Goal: Navigation & Orientation: Find specific page/section

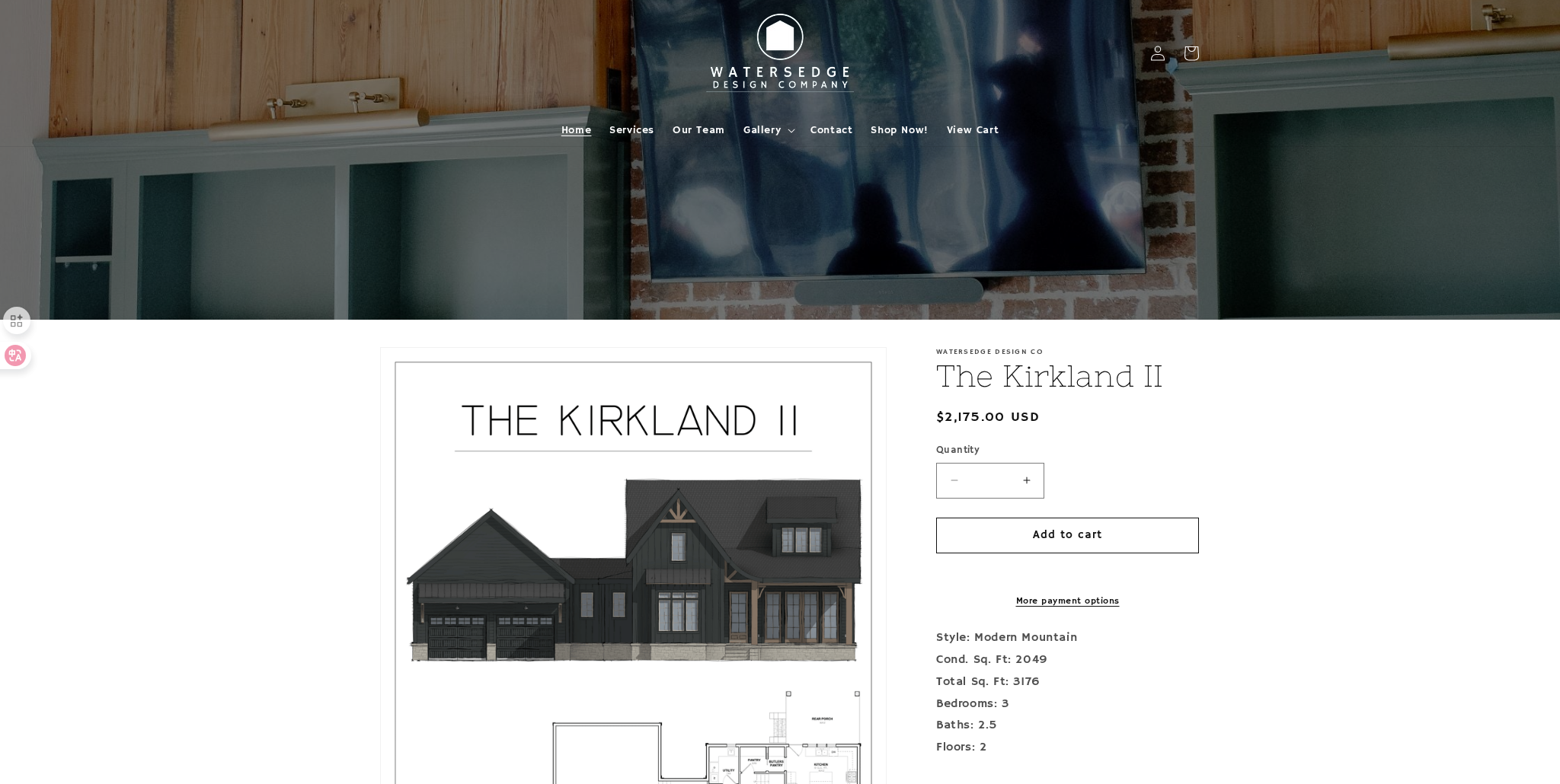
click at [590, 128] on span "Home" at bounding box center [576, 130] width 30 height 13
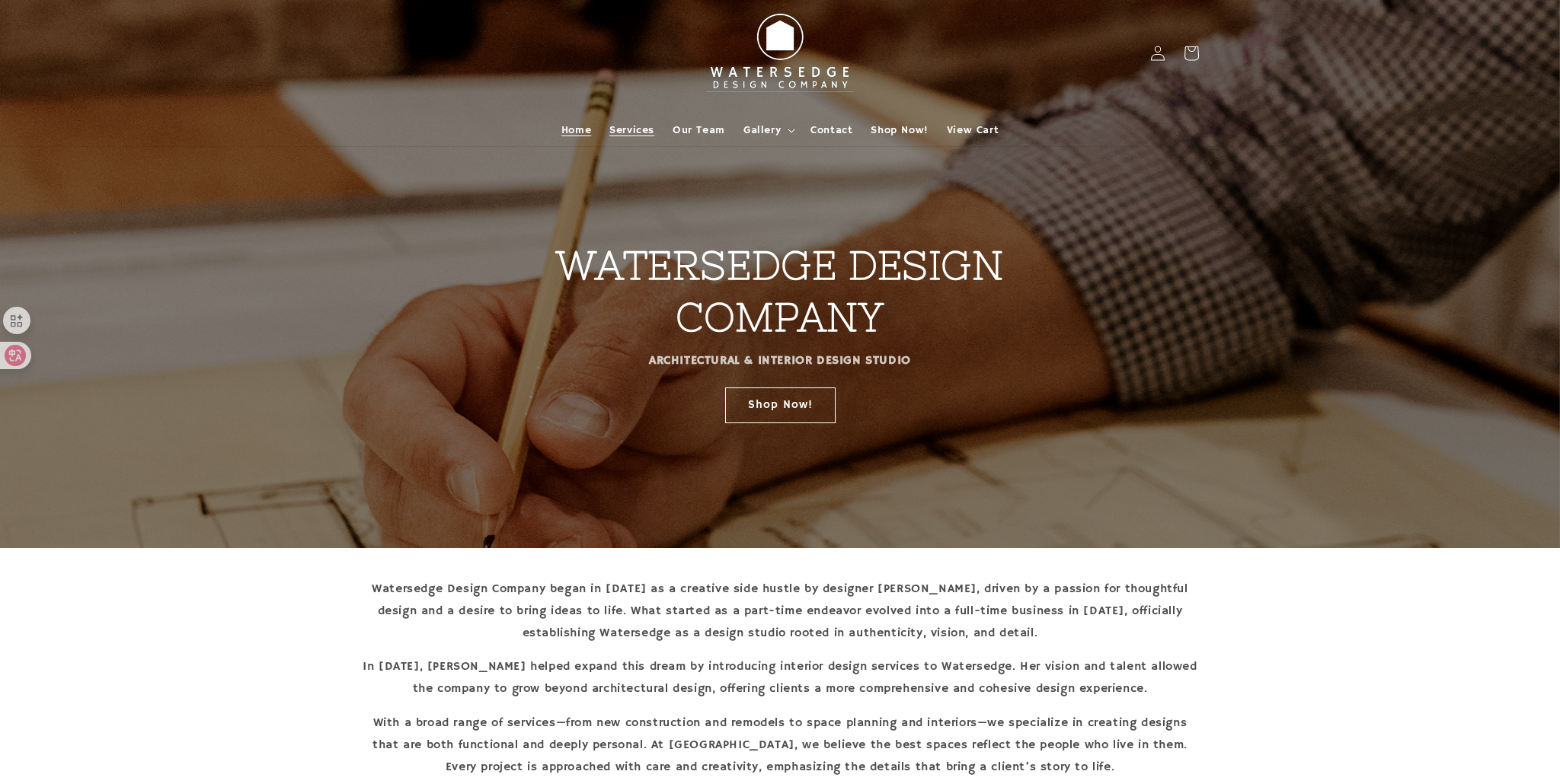
click at [649, 126] on span "Services" at bounding box center [632, 130] width 45 height 13
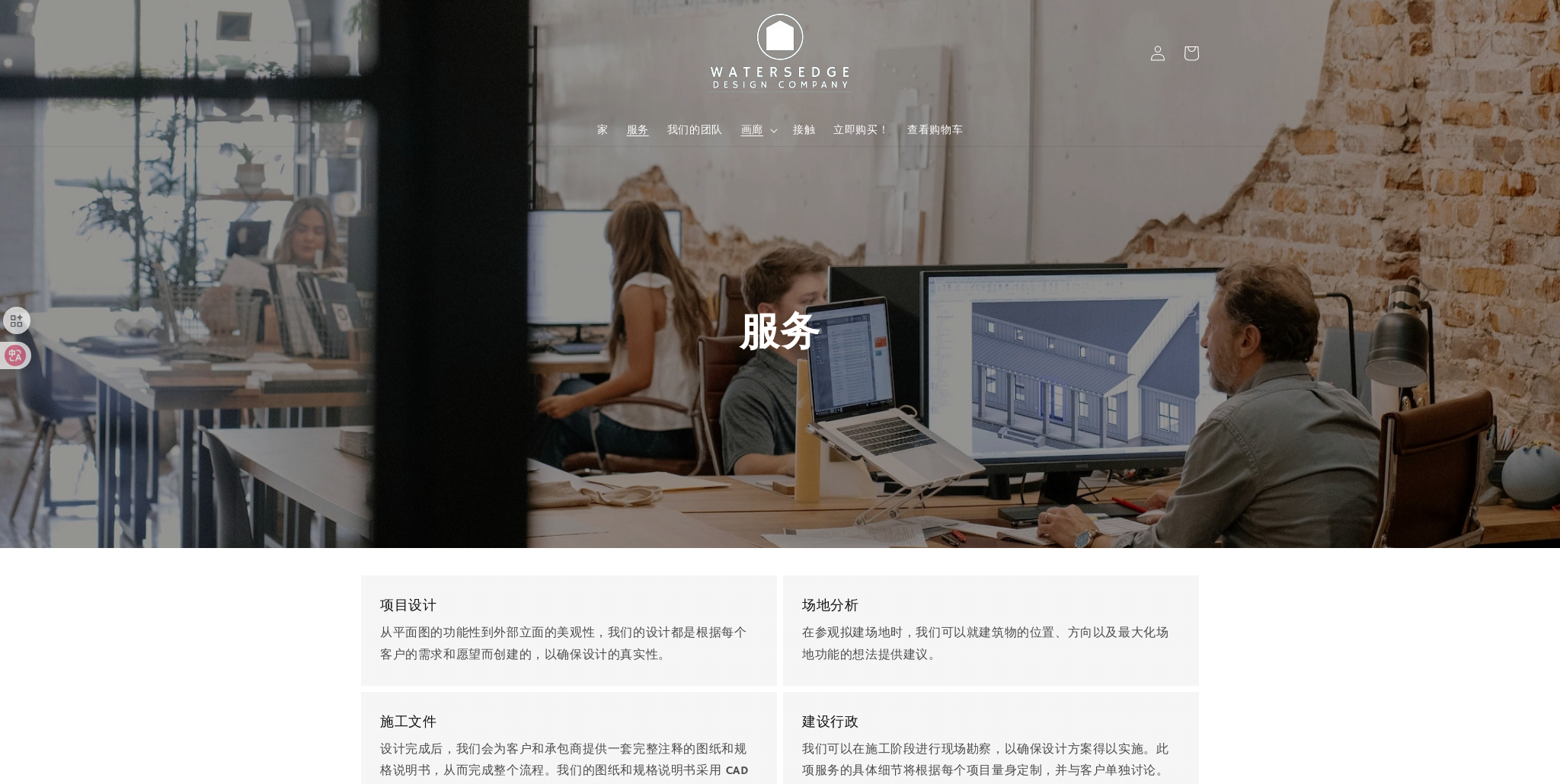
click at [763, 127] on summary "画廊" at bounding box center [757, 130] width 52 height 32
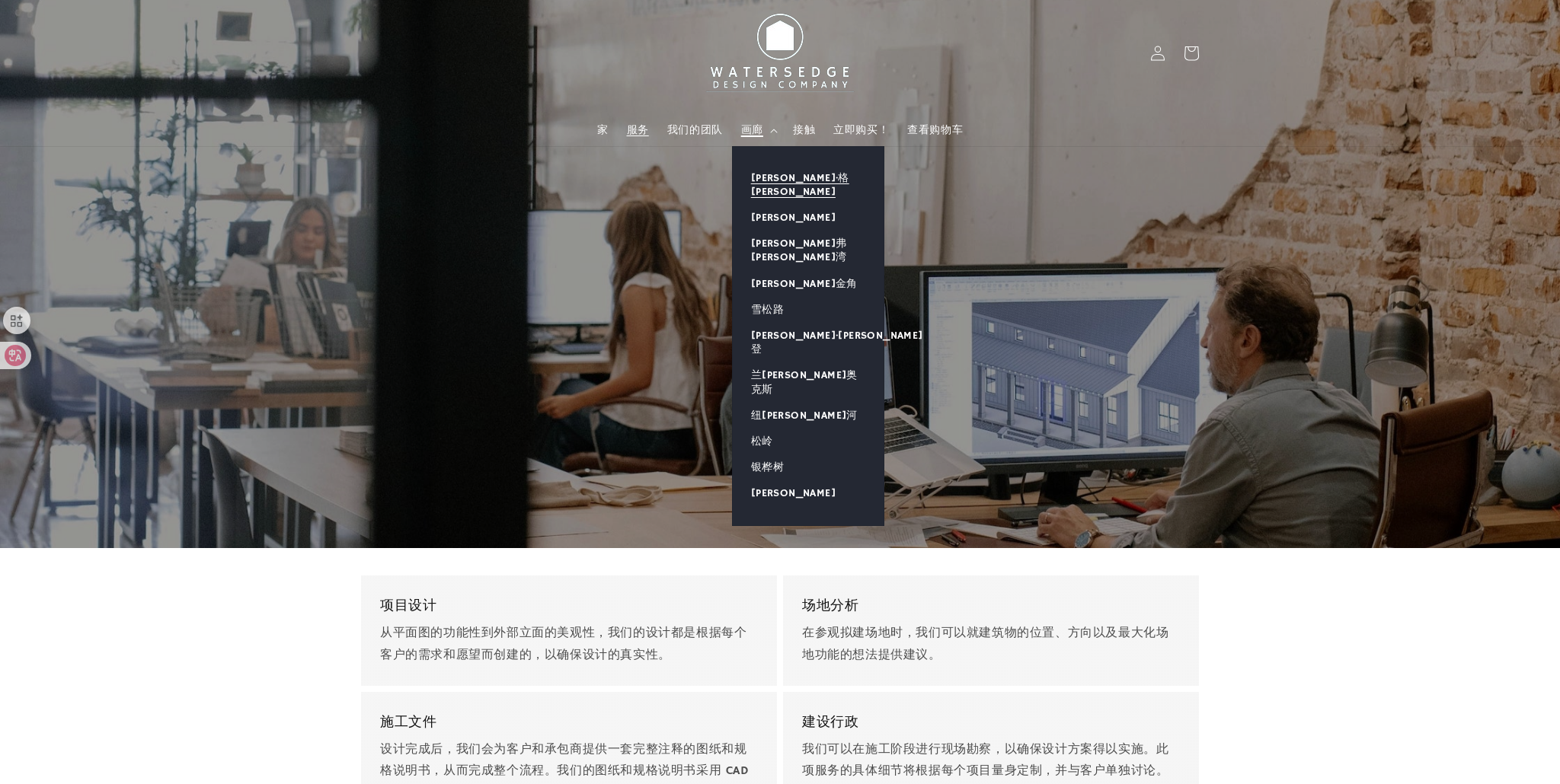
click at [772, 171] on font "艾伦·格罗夫" at bounding box center [800, 184] width 98 height 28
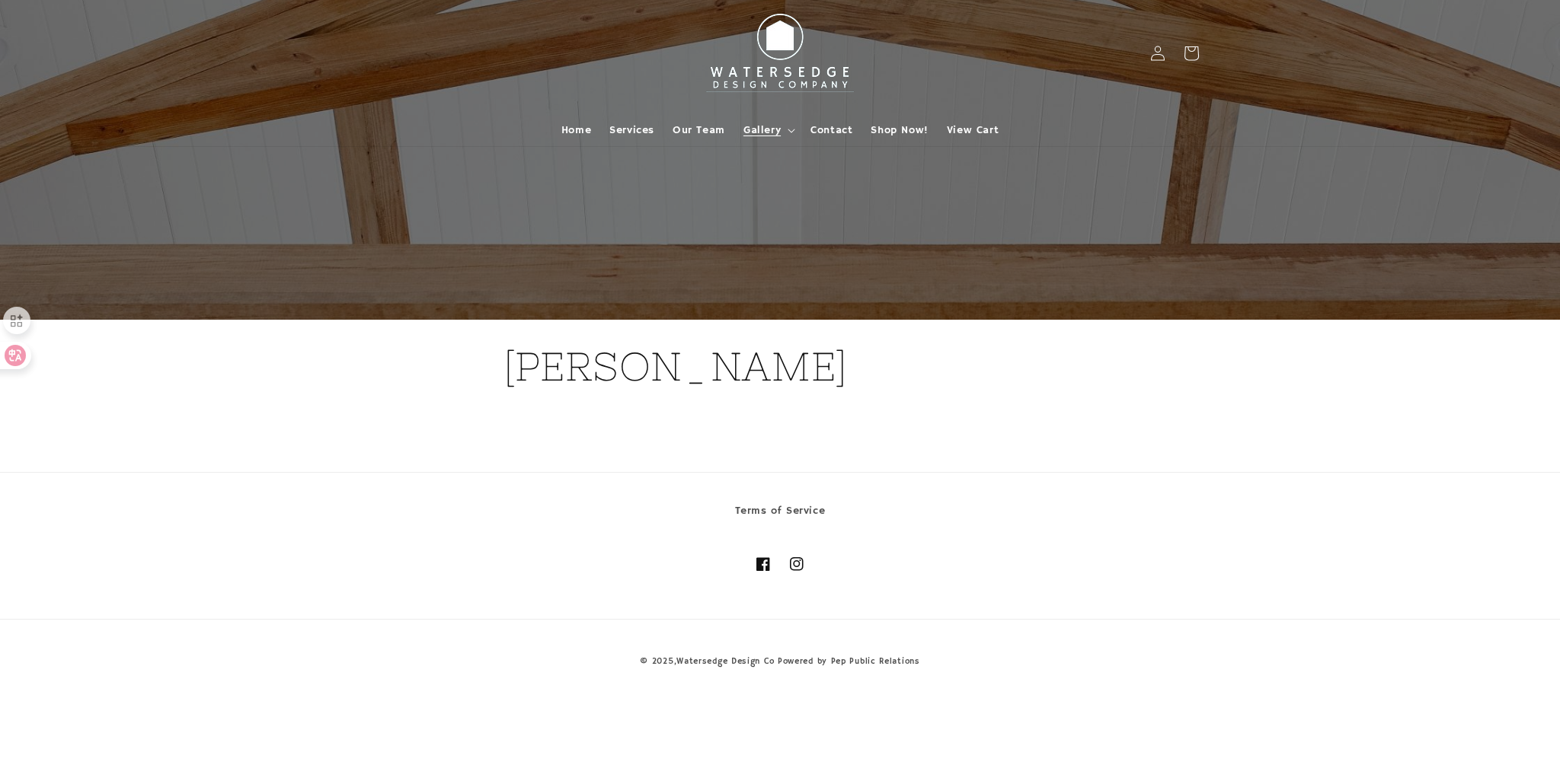
click at [712, 374] on h1 "[PERSON_NAME] Grove" at bounding box center [779, 367] width 553 height 52
click at [807, 515] on link "Terms of Service" at bounding box center [780, 513] width 91 height 23
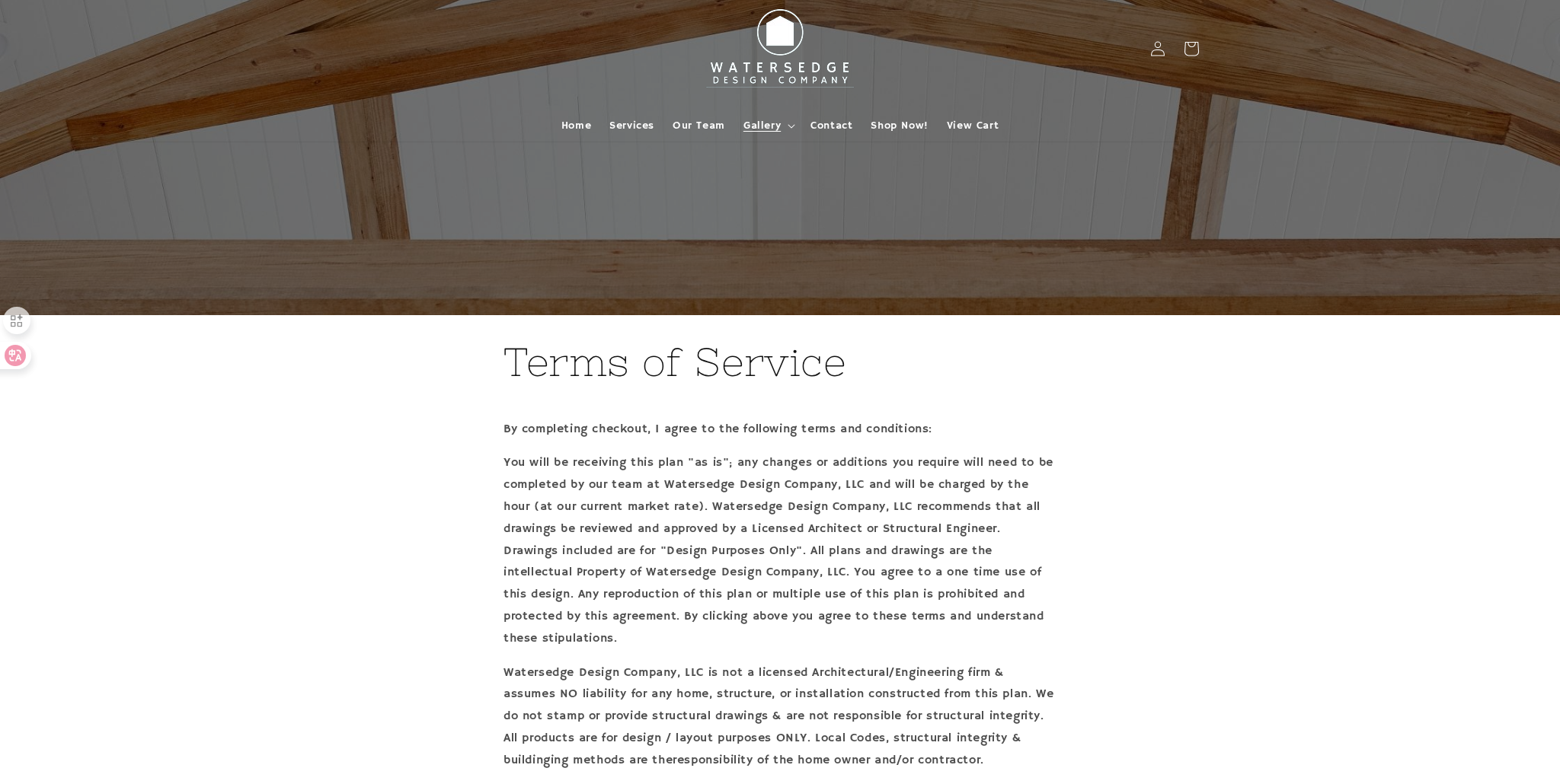
scroll to position [3, 0]
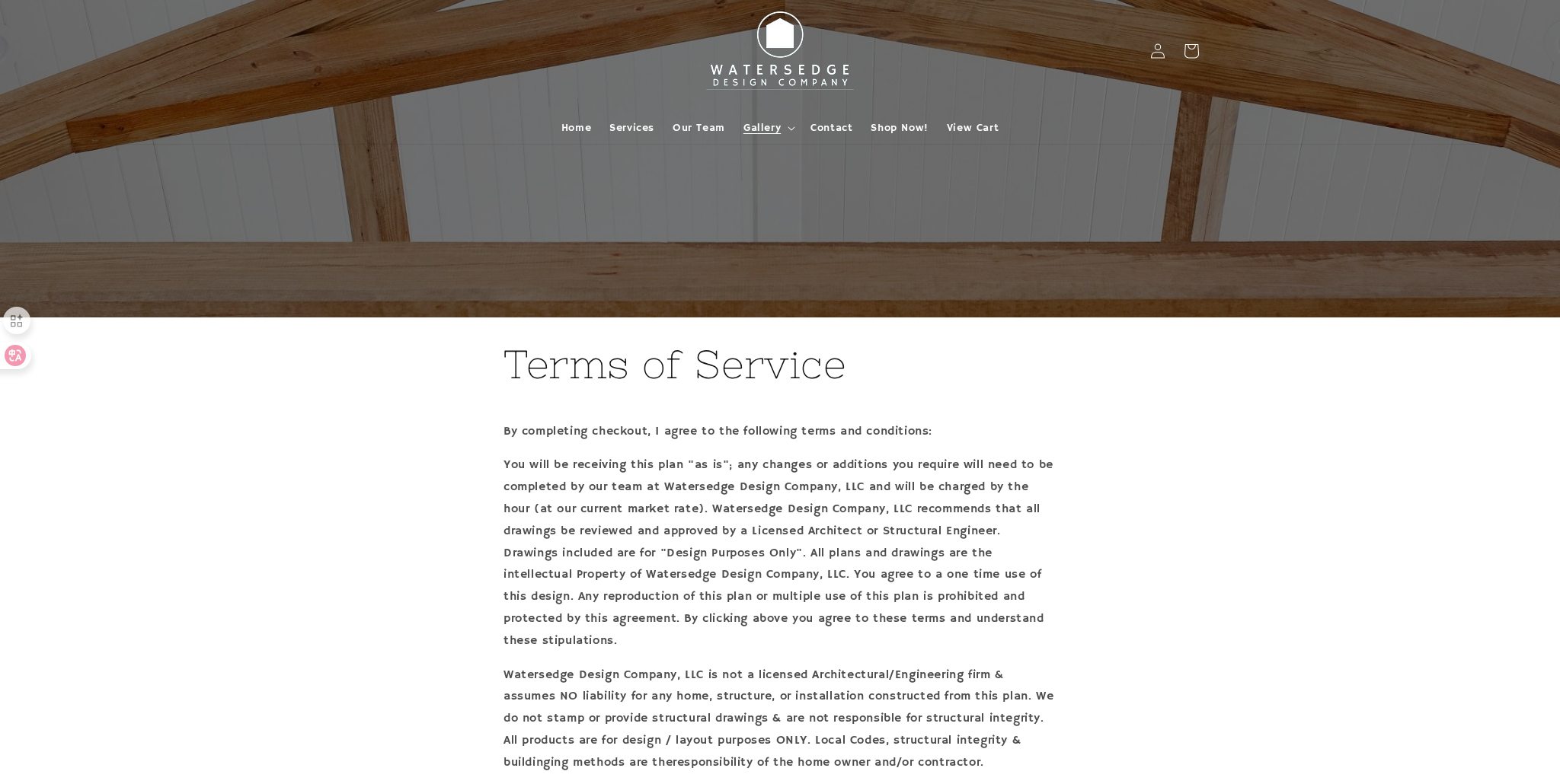
click at [782, 130] on summary "Gallery" at bounding box center [767, 128] width 67 height 32
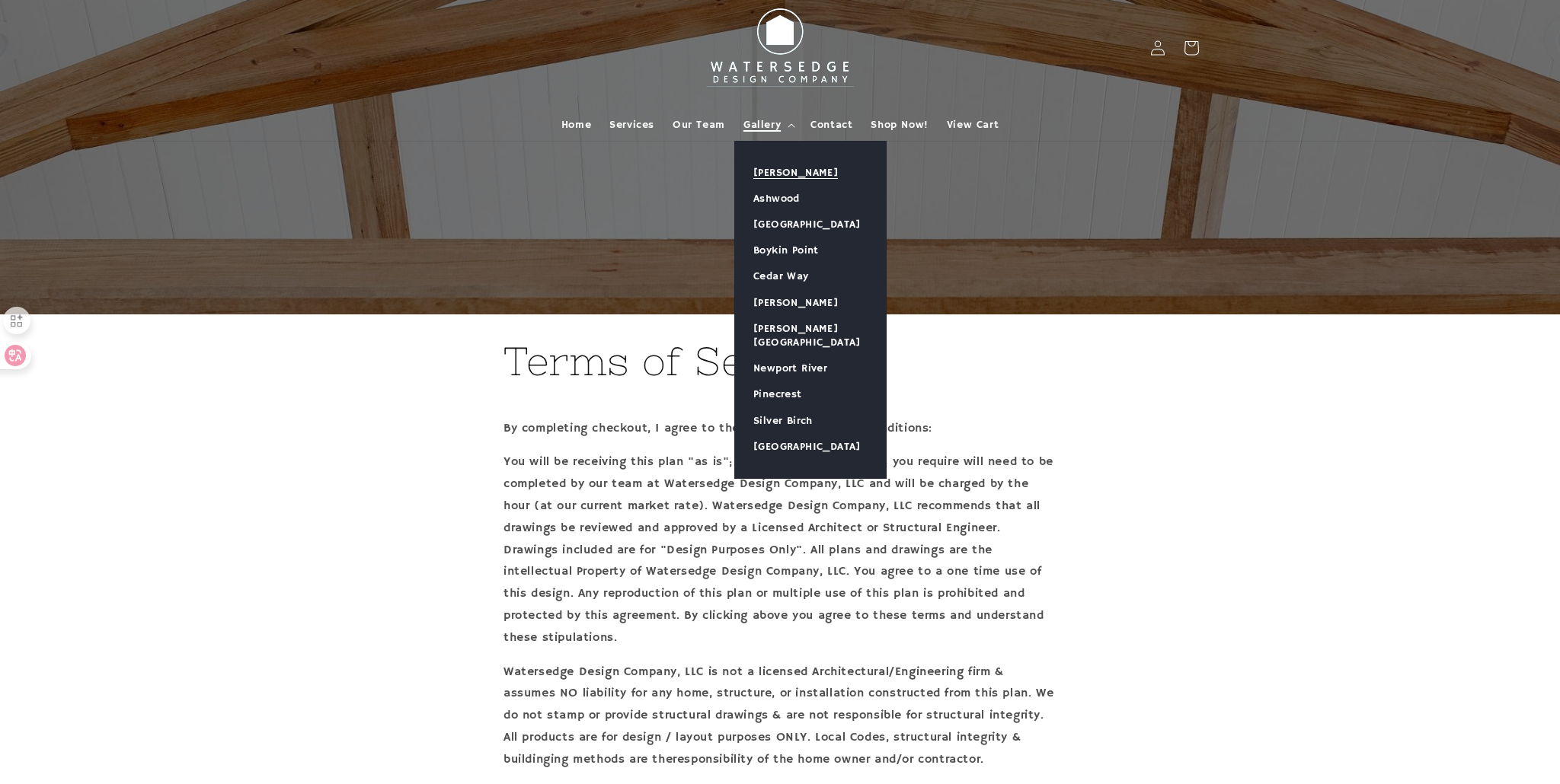
scroll to position [7, 0]
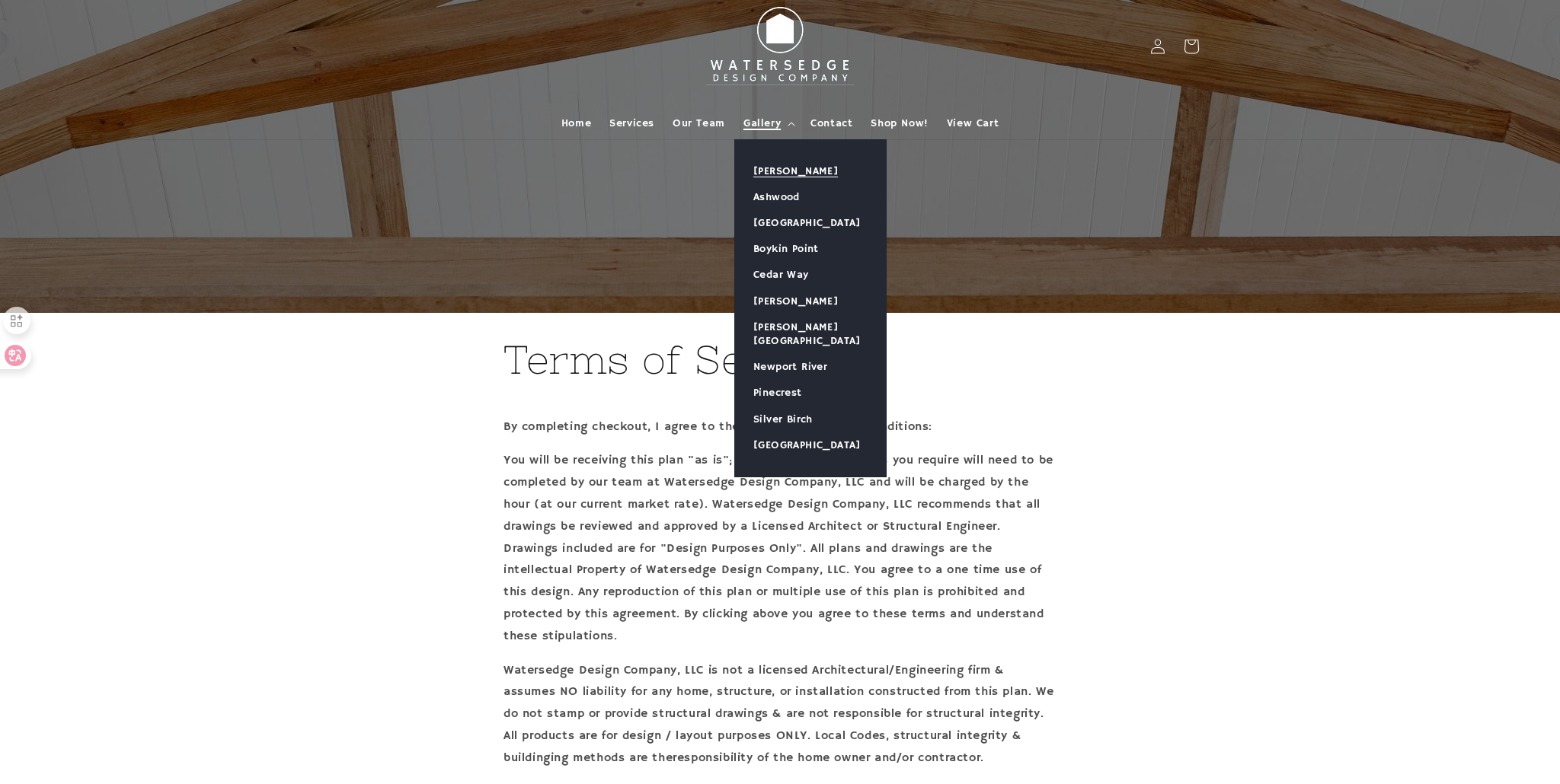
click at [793, 168] on link "[PERSON_NAME]" at bounding box center [810, 171] width 151 height 26
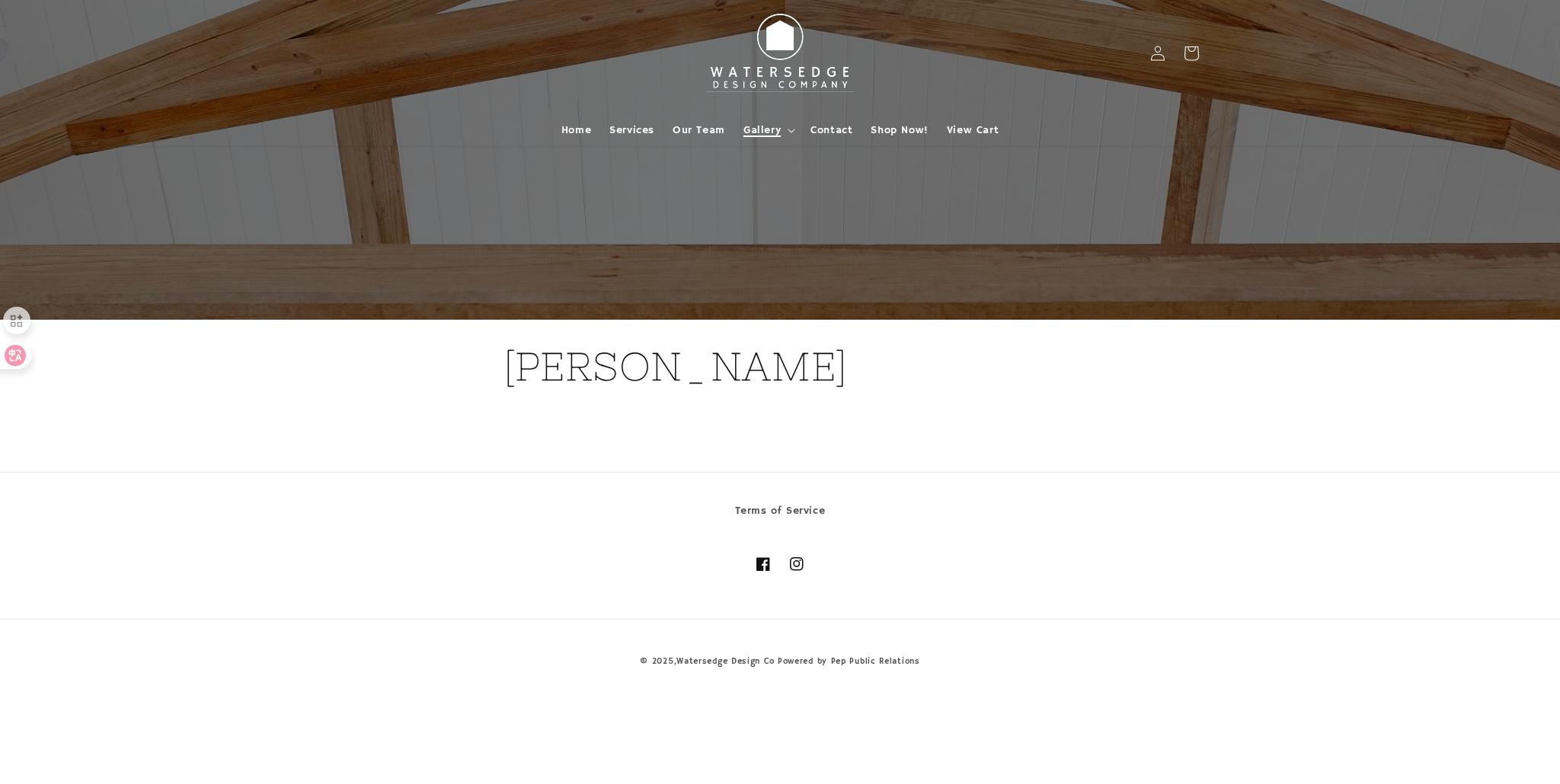
click at [772, 132] on span "Gallery" at bounding box center [762, 130] width 38 height 13
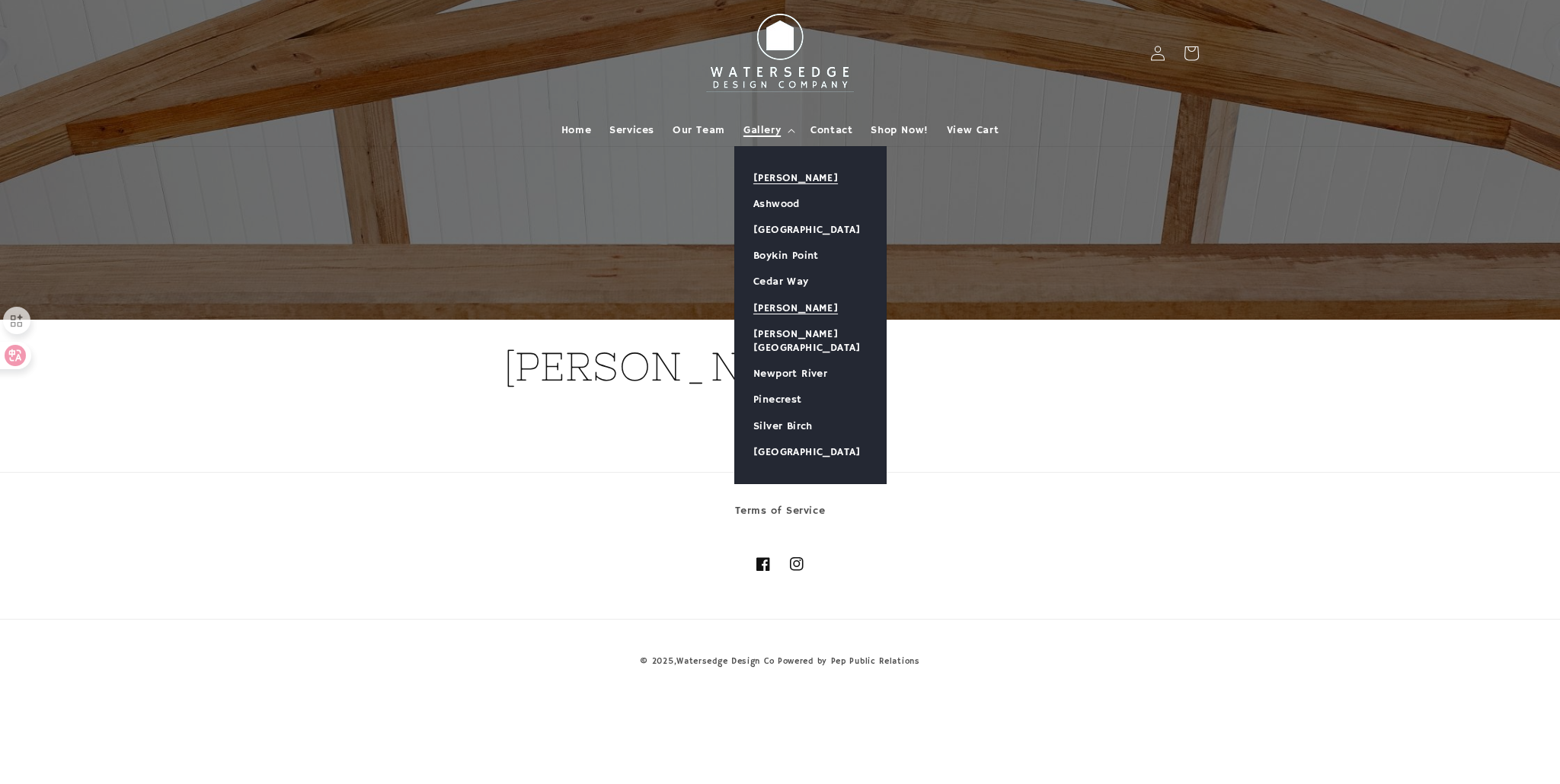
click at [798, 304] on link "[PERSON_NAME]" at bounding box center [810, 308] width 151 height 26
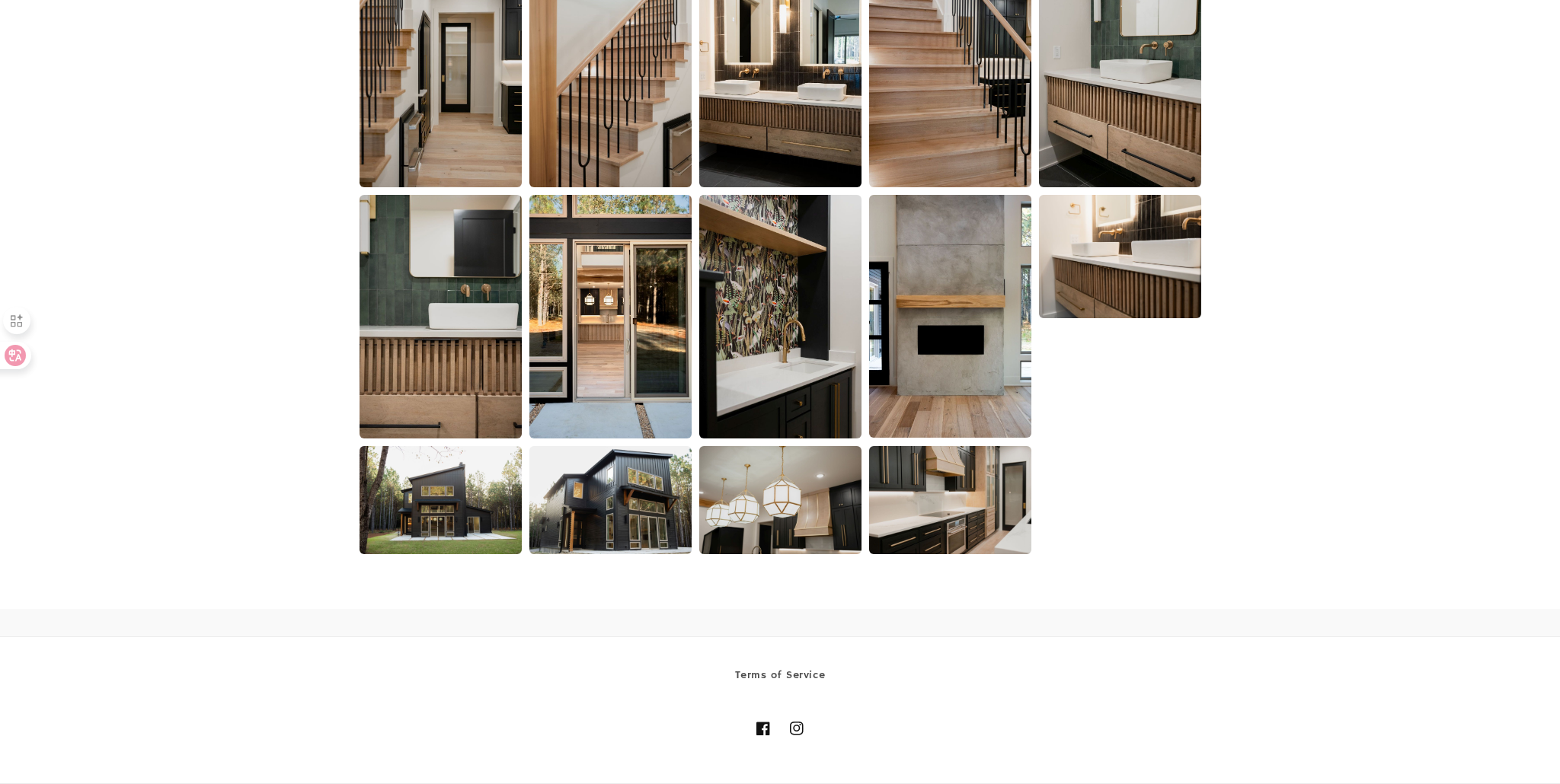
scroll to position [1425, 0]
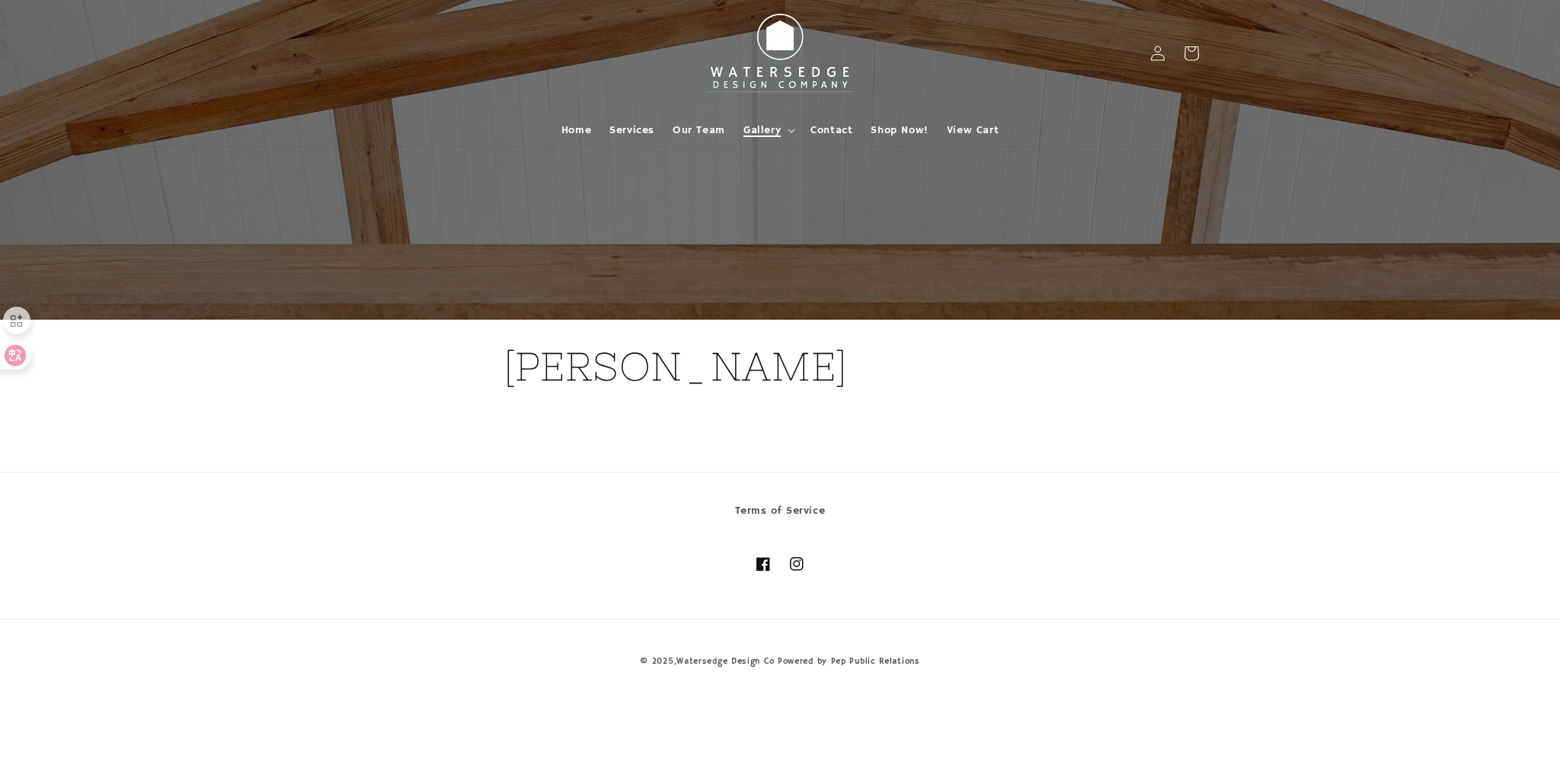
click at [774, 132] on span "Gallery" at bounding box center [762, 130] width 38 height 13
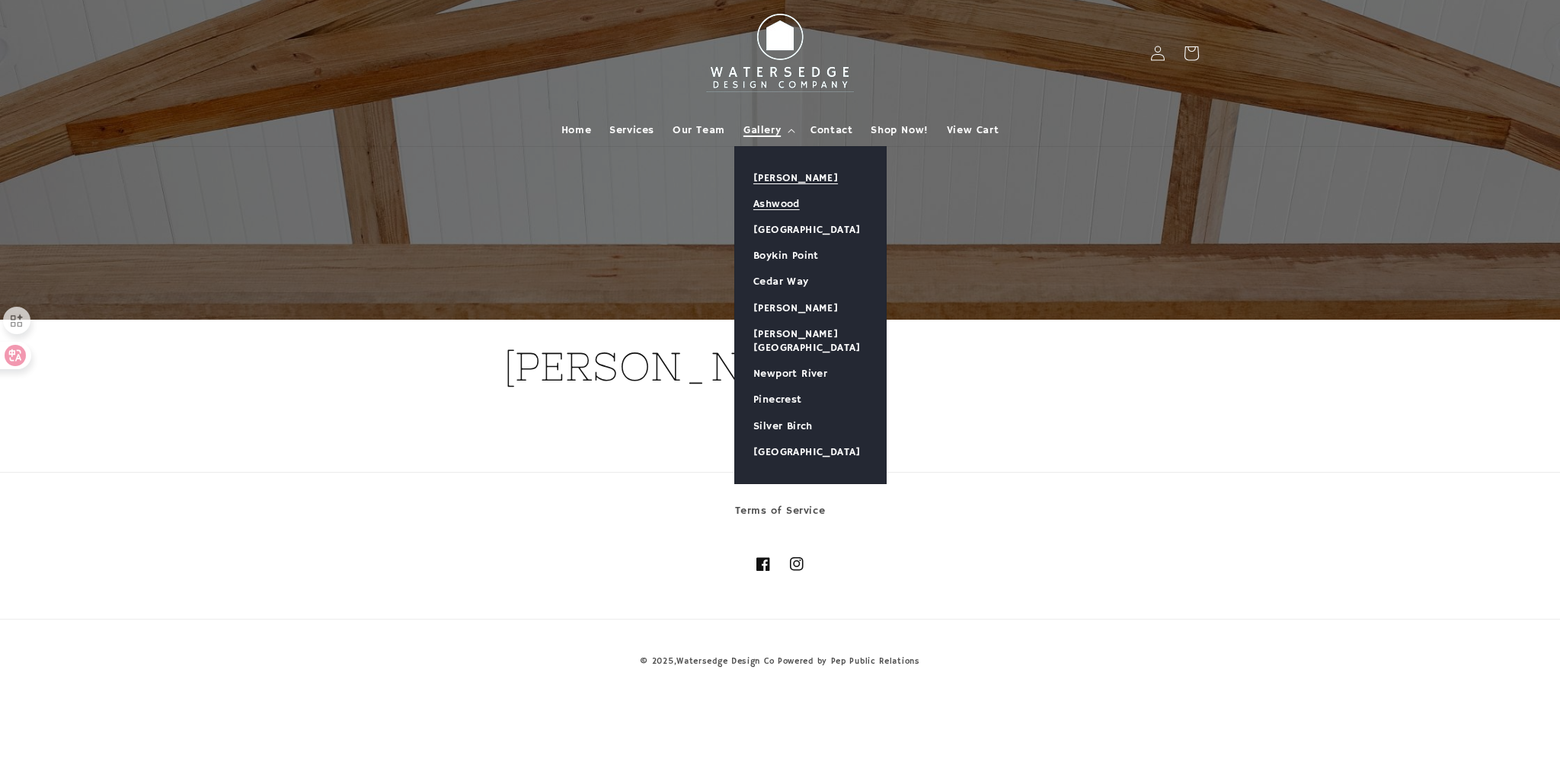
click at [790, 205] on link "Ashwood" at bounding box center [810, 204] width 151 height 26
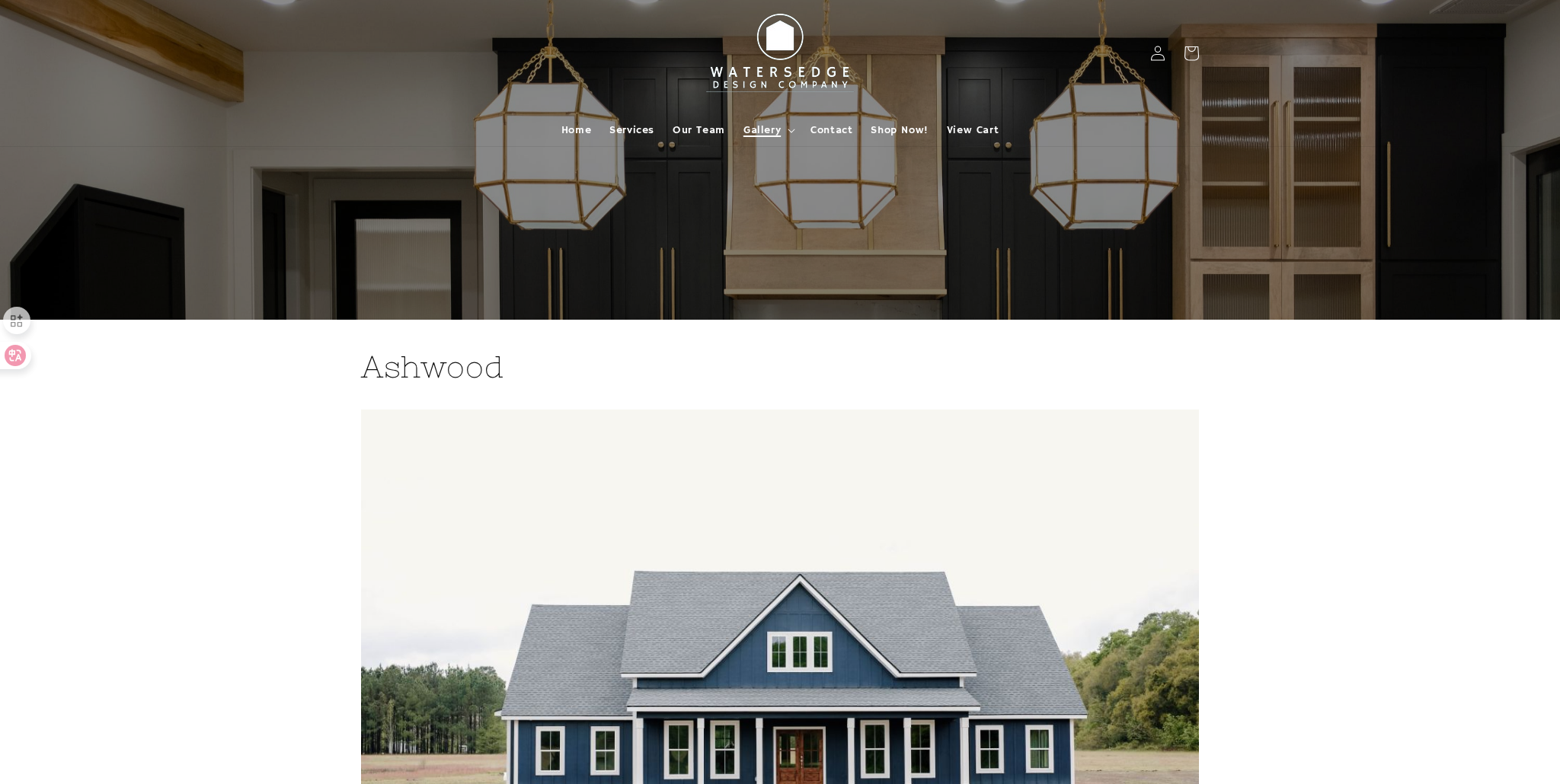
click at [777, 129] on span "Gallery" at bounding box center [762, 130] width 38 height 13
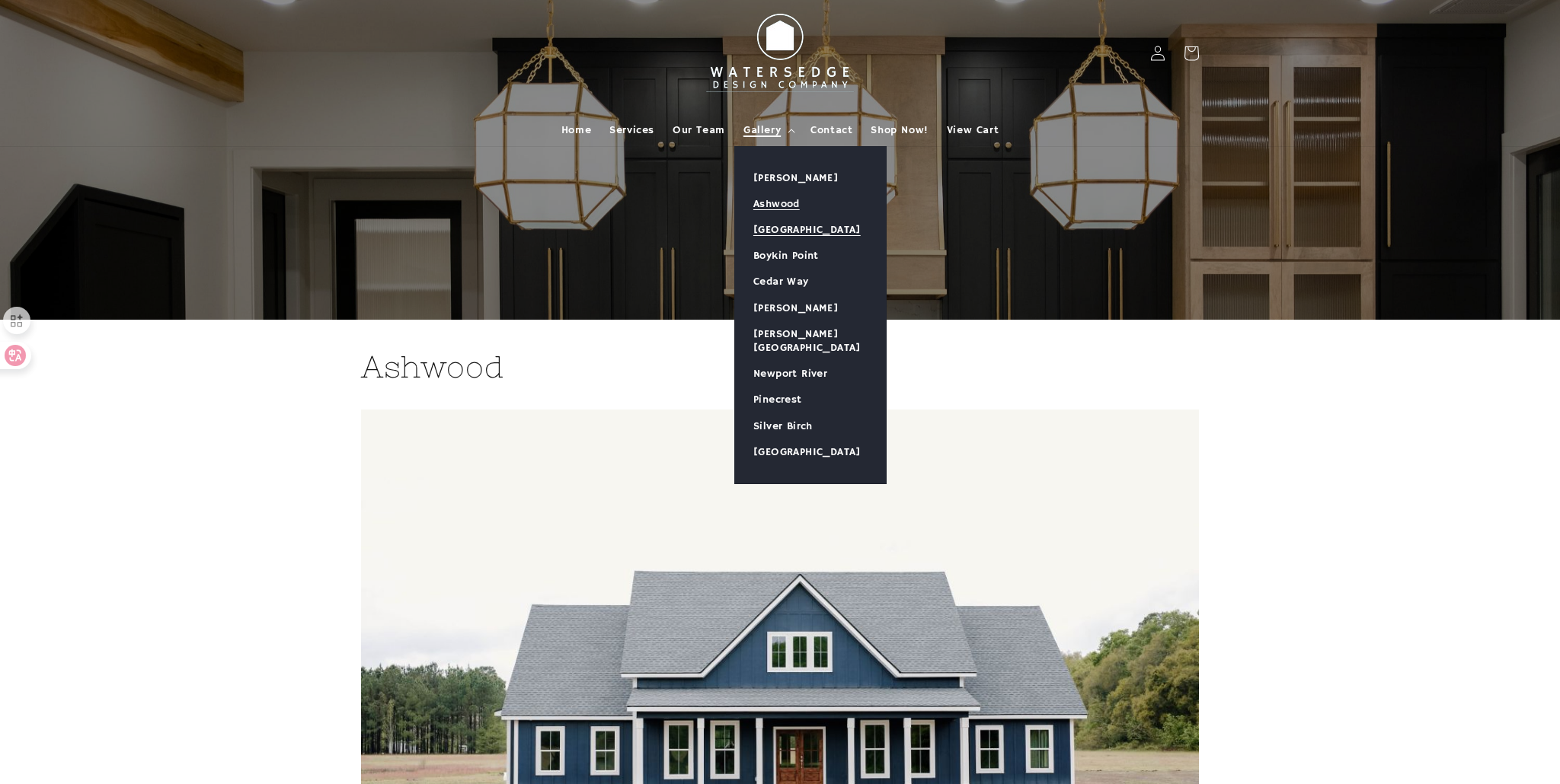
click at [797, 230] on link "[GEOGRAPHIC_DATA]" at bounding box center [810, 229] width 151 height 26
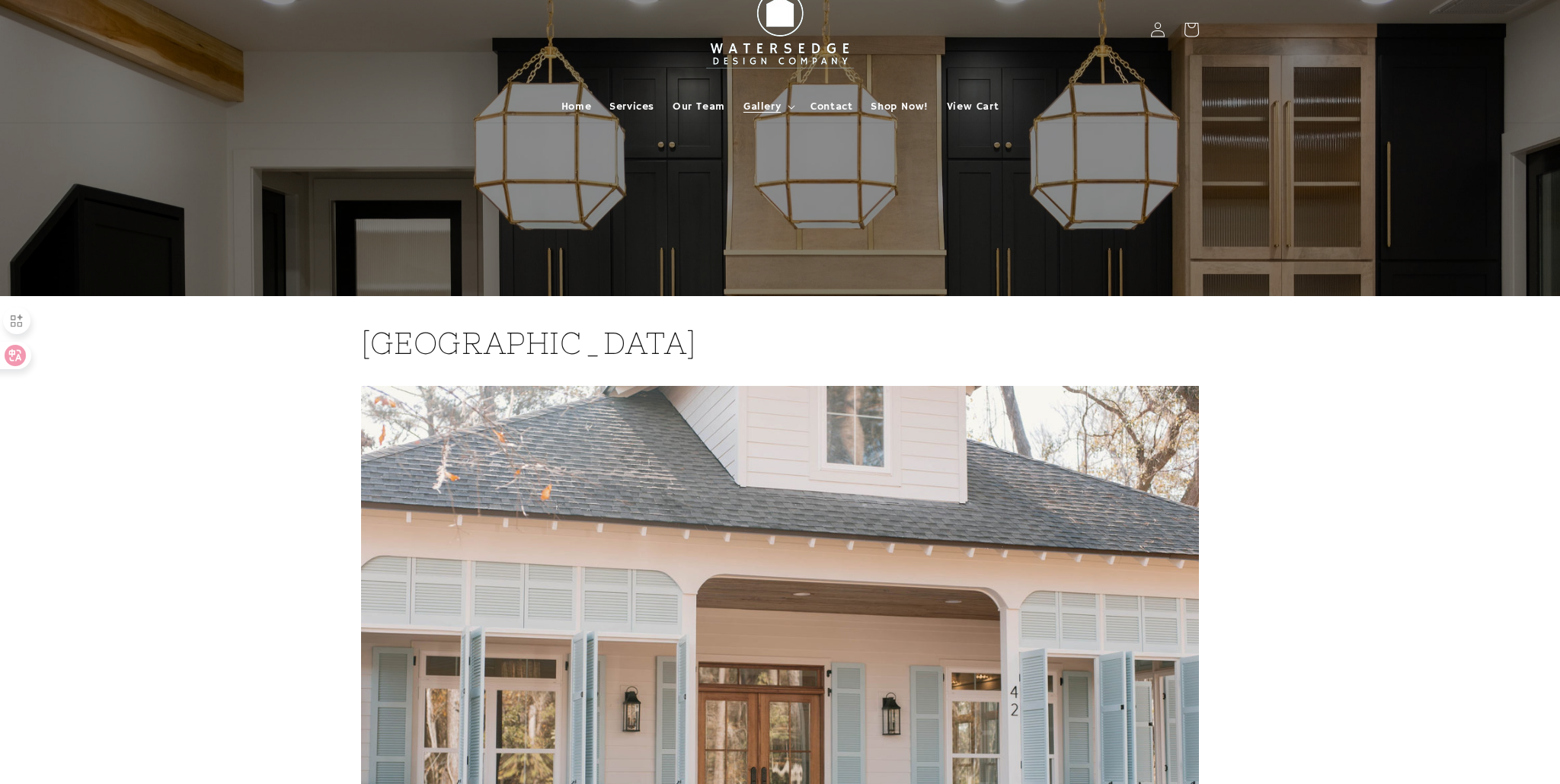
scroll to position [13, 0]
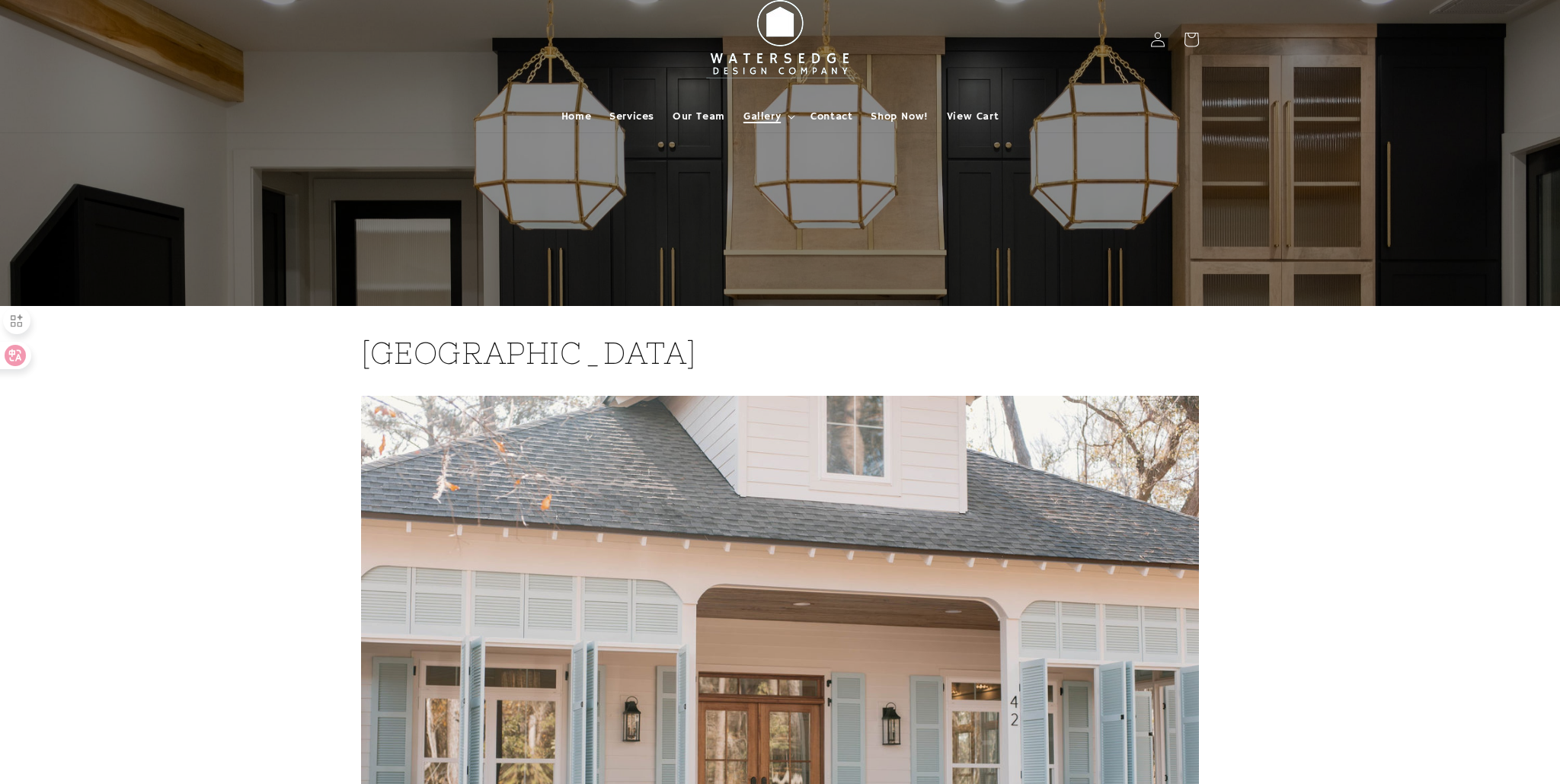
click at [776, 118] on span "Gallery" at bounding box center [762, 116] width 38 height 13
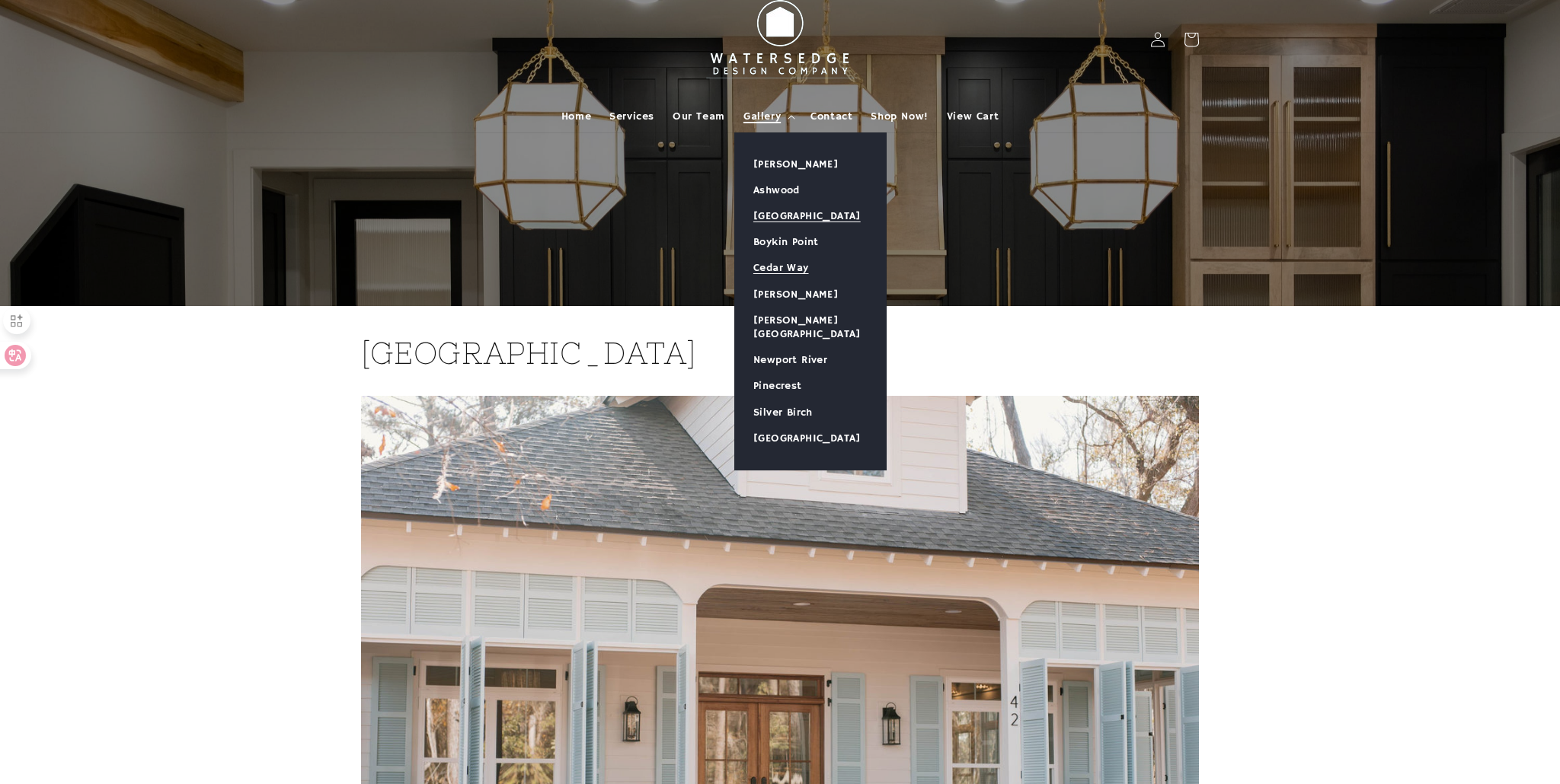
click at [791, 264] on link "Cedar Way" at bounding box center [810, 268] width 151 height 26
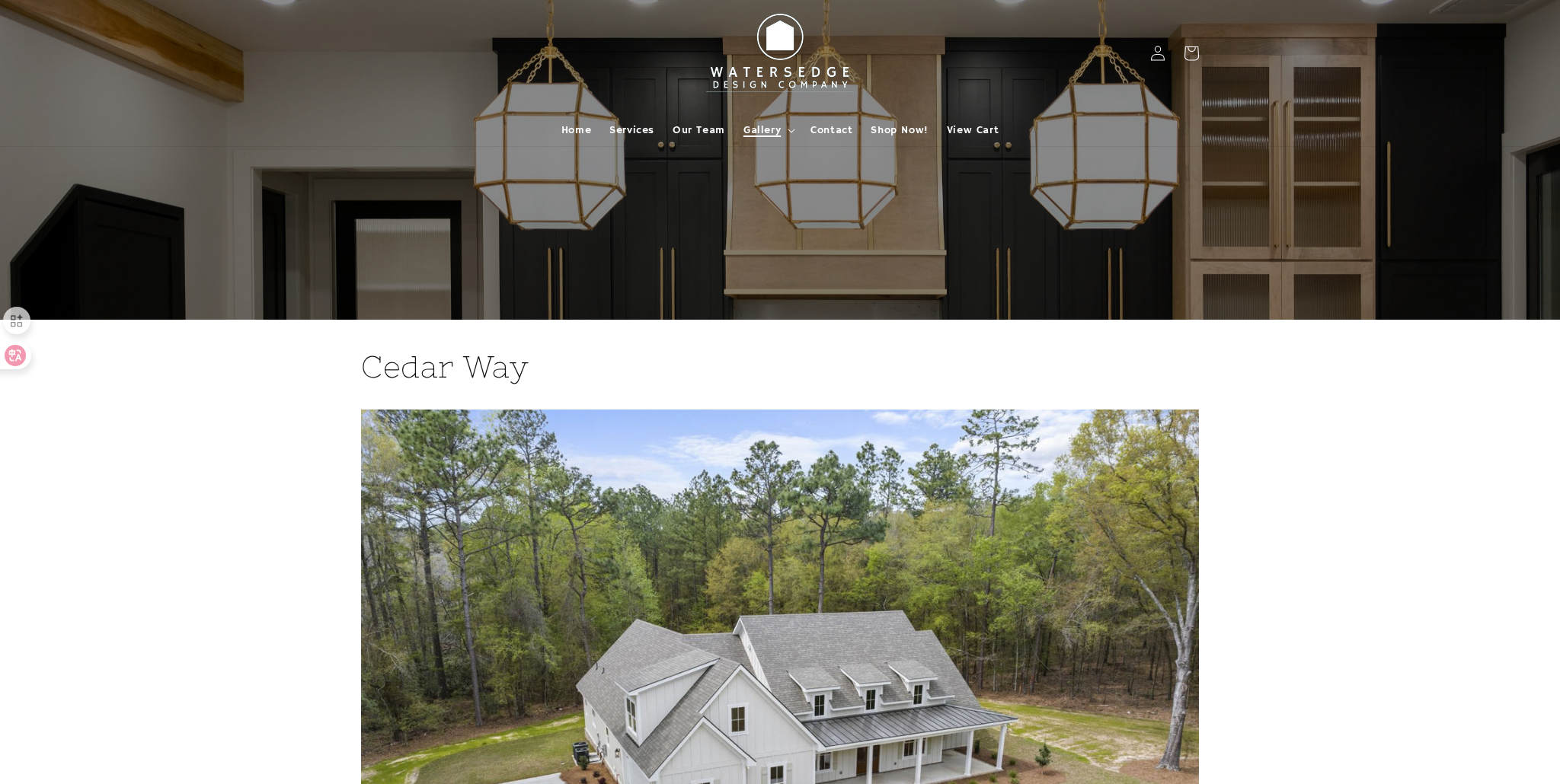
click at [789, 130] on icon at bounding box center [792, 130] width 7 height 4
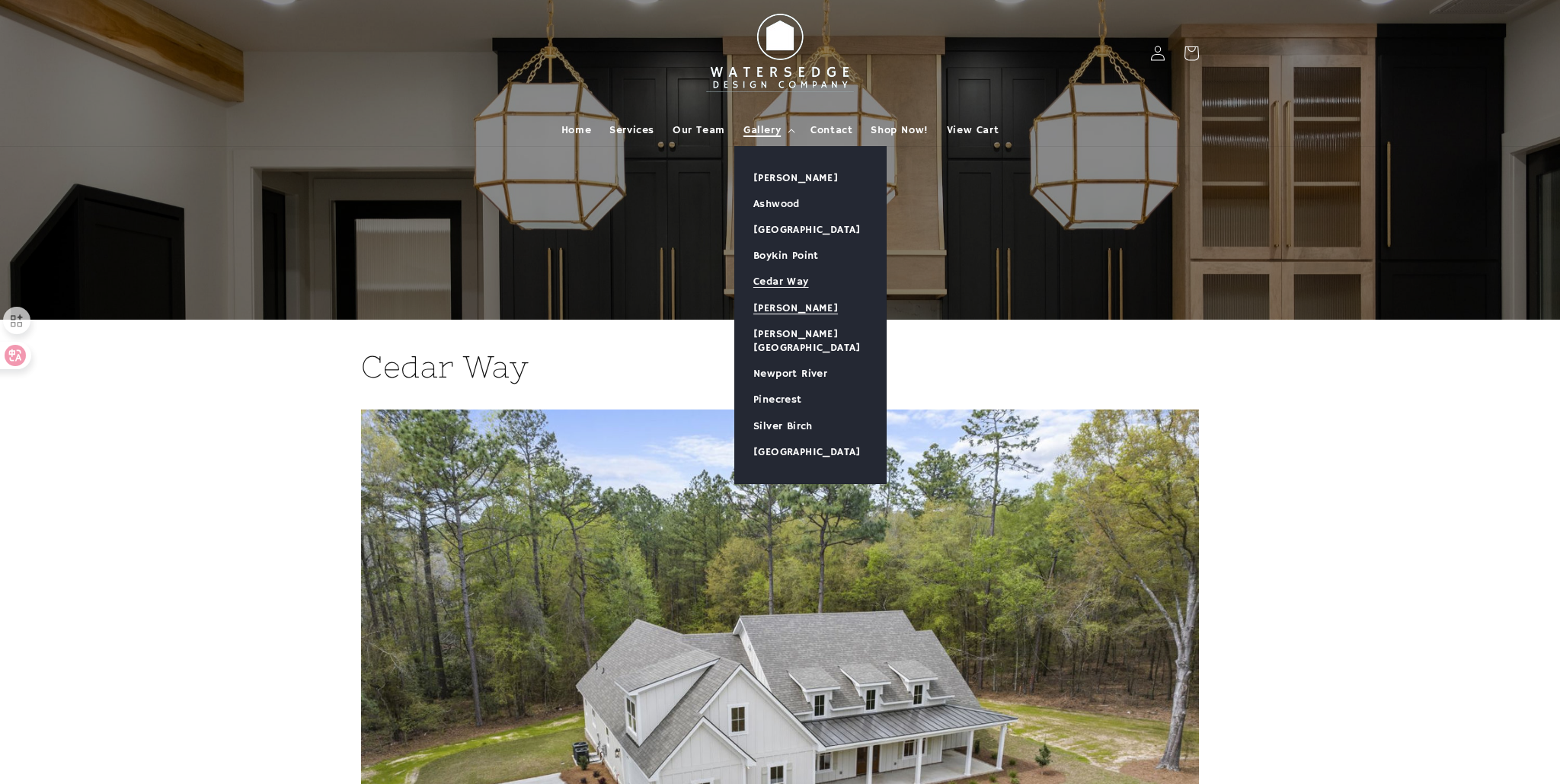
click at [804, 304] on link "[PERSON_NAME]" at bounding box center [810, 308] width 151 height 26
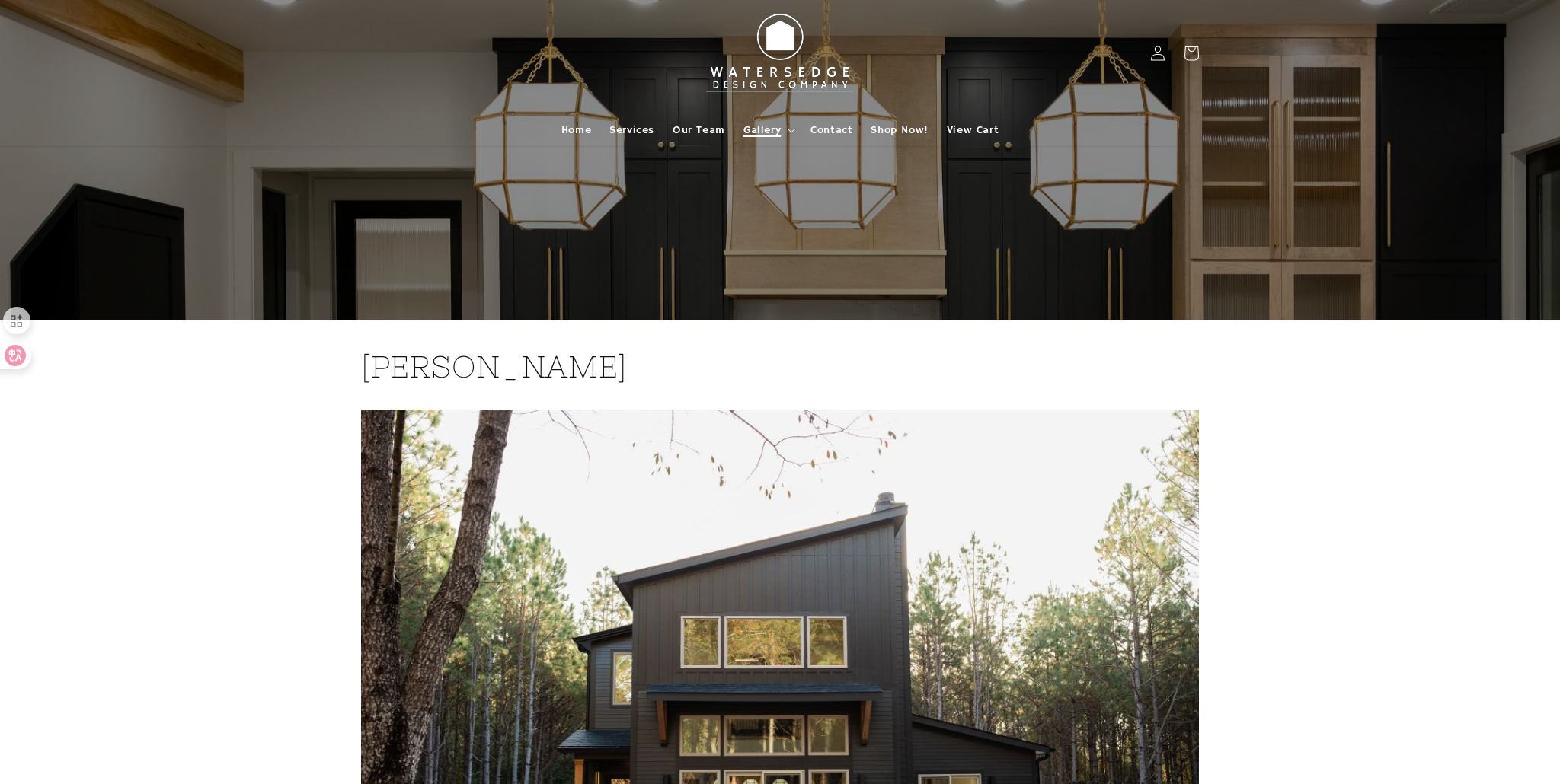
click at [777, 124] on span "Gallery" at bounding box center [762, 130] width 38 height 13
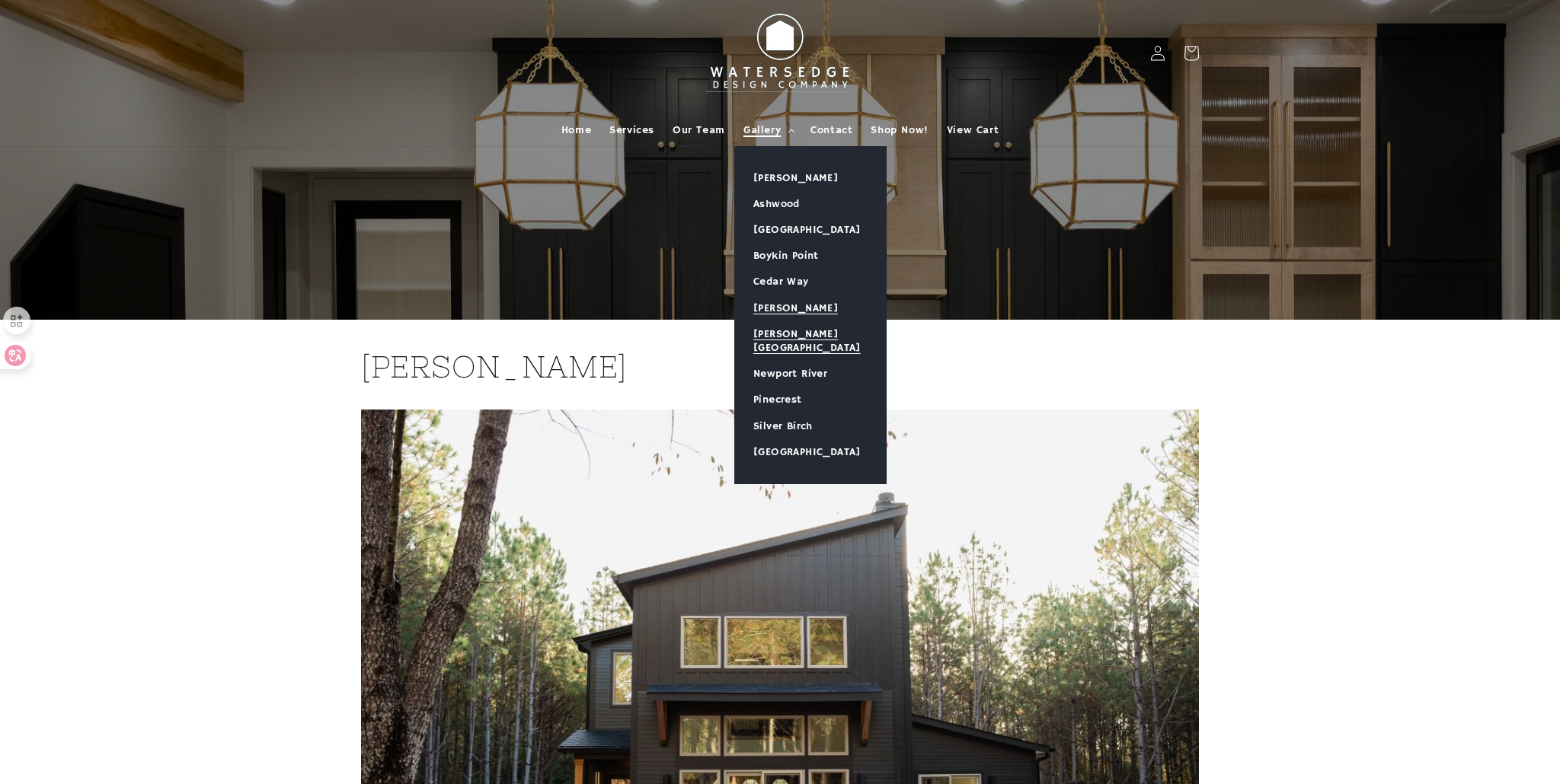
click at [810, 330] on link "[PERSON_NAME][GEOGRAPHIC_DATA]" at bounding box center [810, 340] width 151 height 39
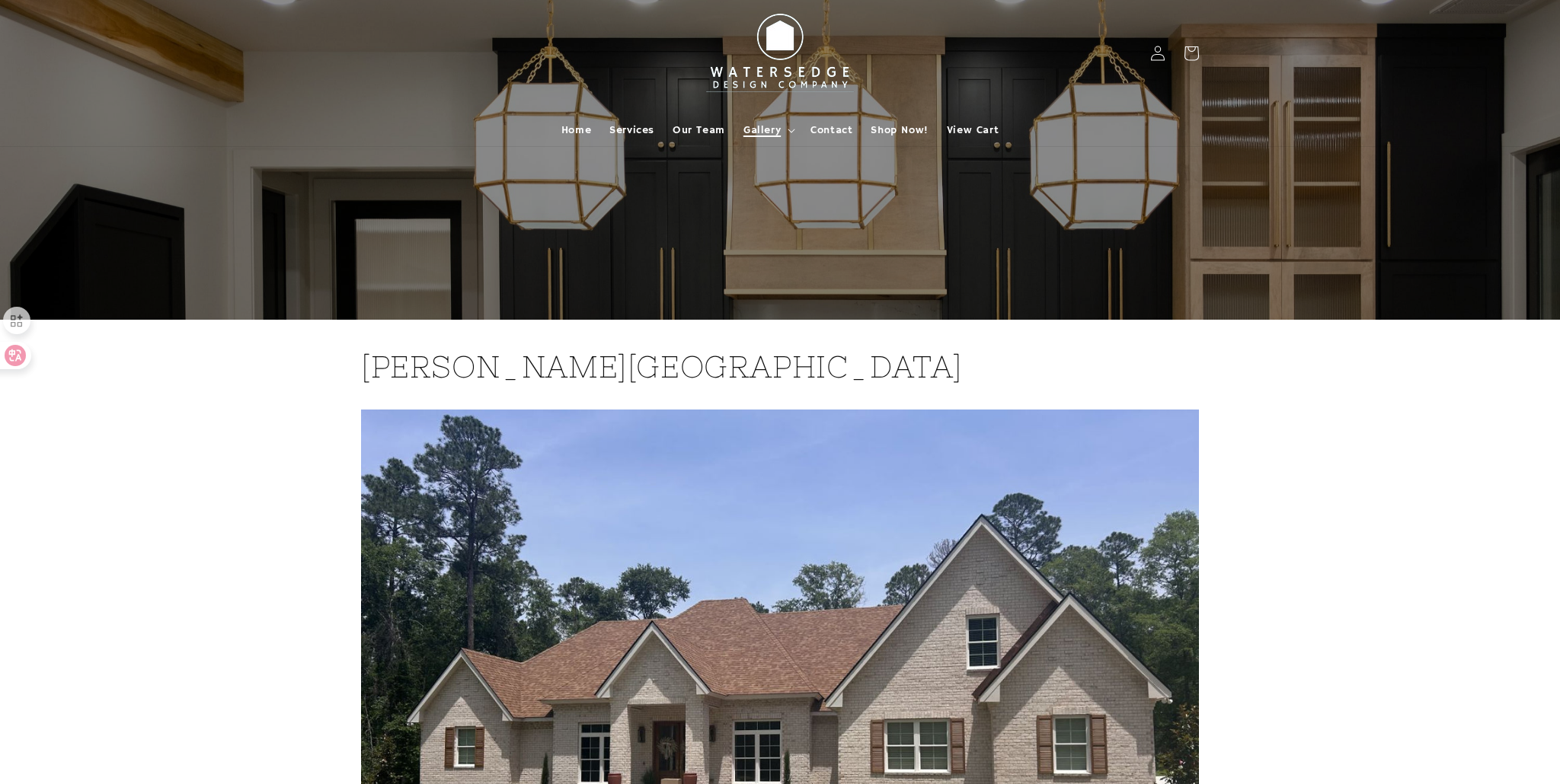
click at [769, 126] on span "Gallery" at bounding box center [762, 130] width 38 height 13
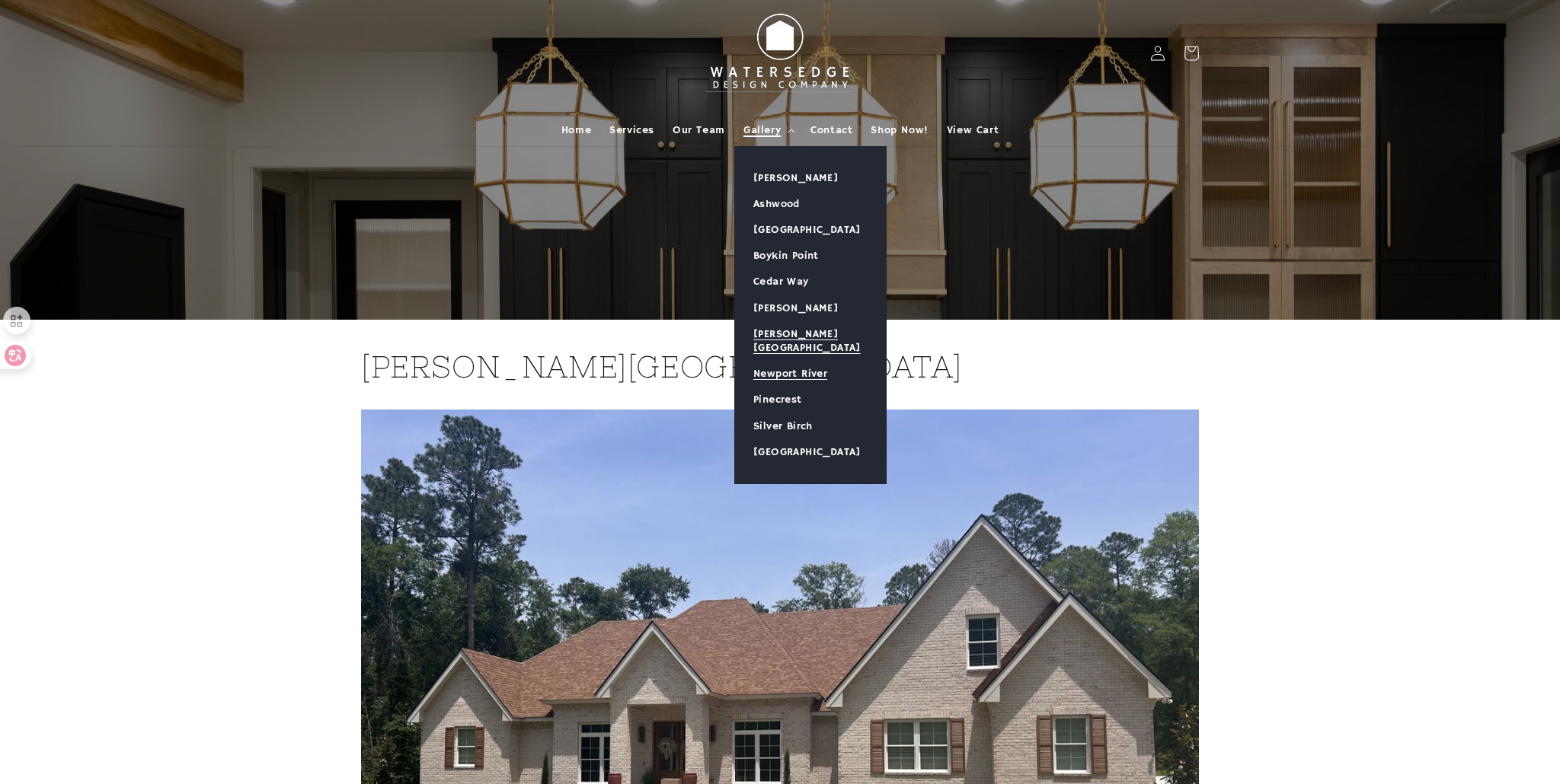
click at [779, 362] on link "Newport River" at bounding box center [810, 374] width 151 height 26
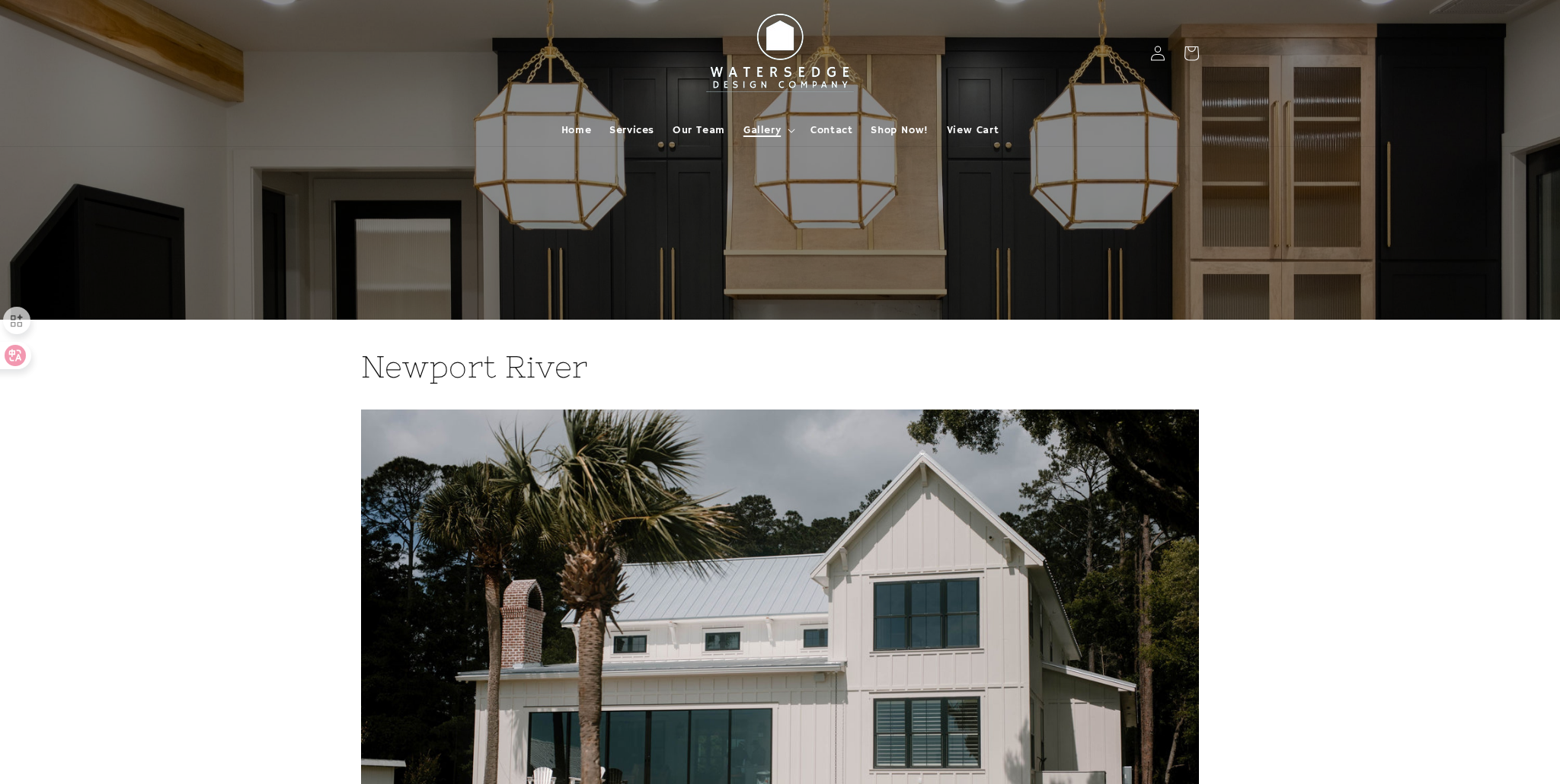
click at [784, 124] on summary "Gallery" at bounding box center [767, 130] width 67 height 32
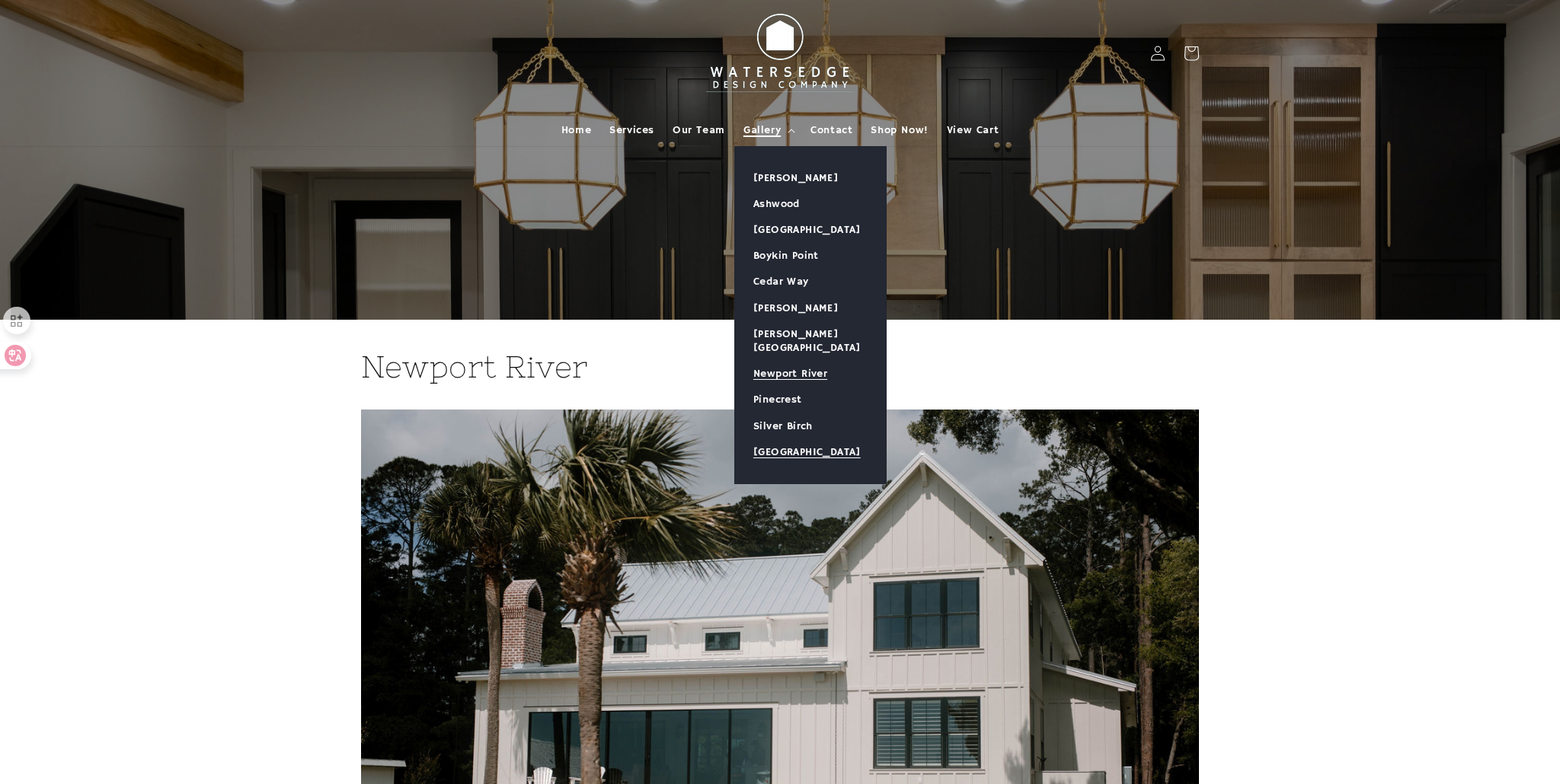
scroll to position [1, 0]
click at [796, 386] on link "Pinecrest" at bounding box center [810, 399] width 151 height 26
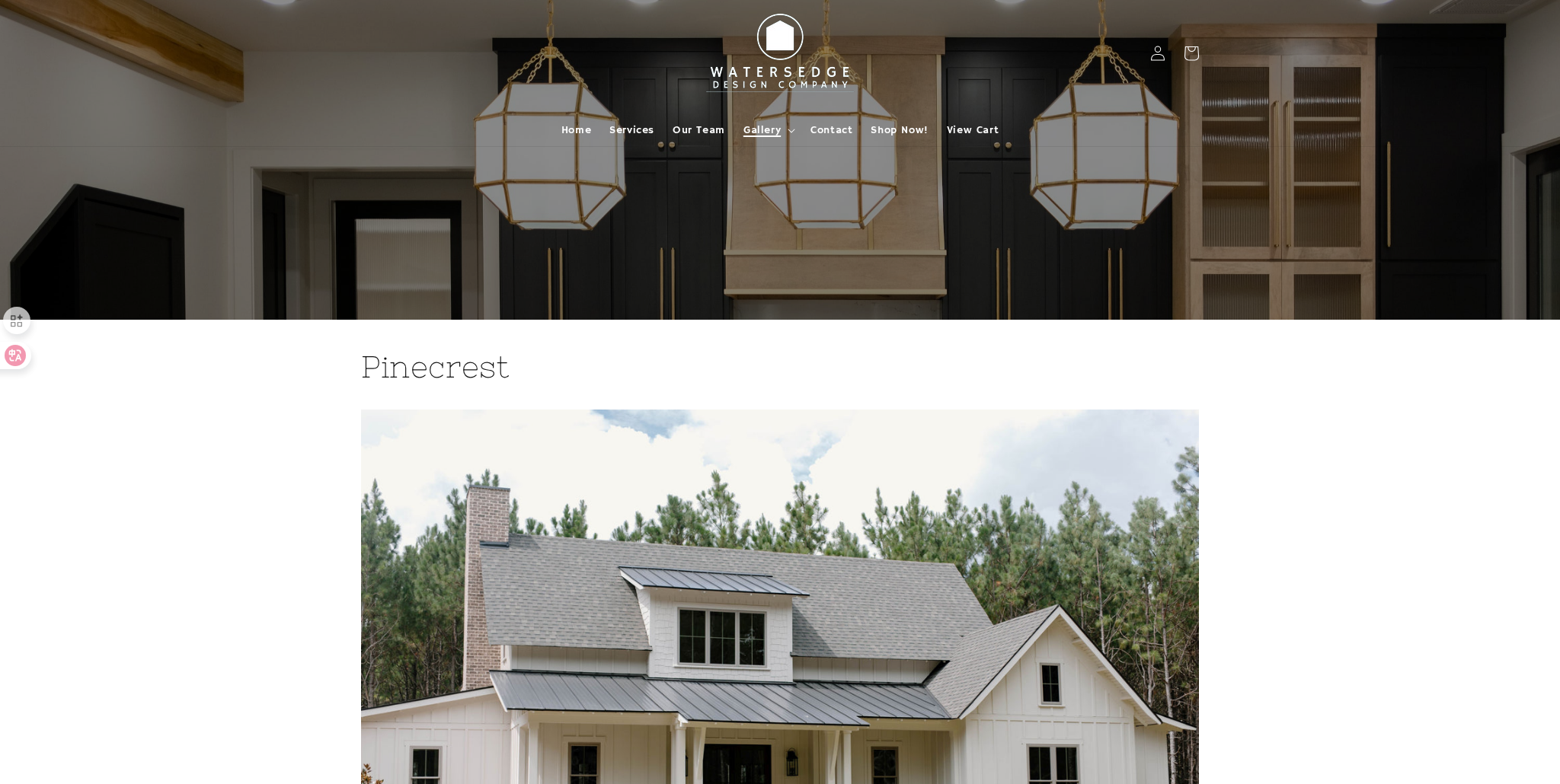
click at [782, 125] on summary "Gallery" at bounding box center [767, 130] width 67 height 32
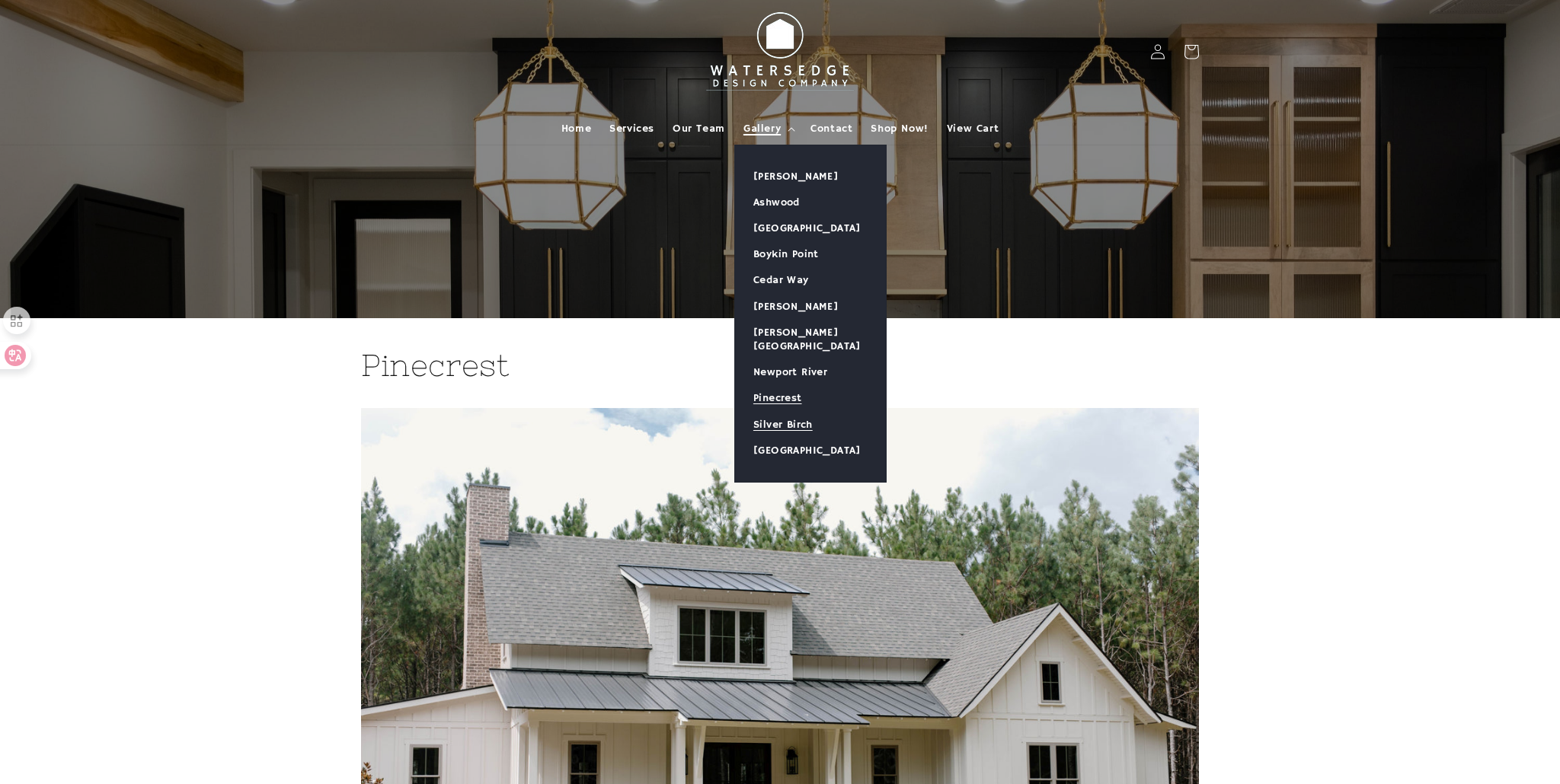
scroll to position [4, 0]
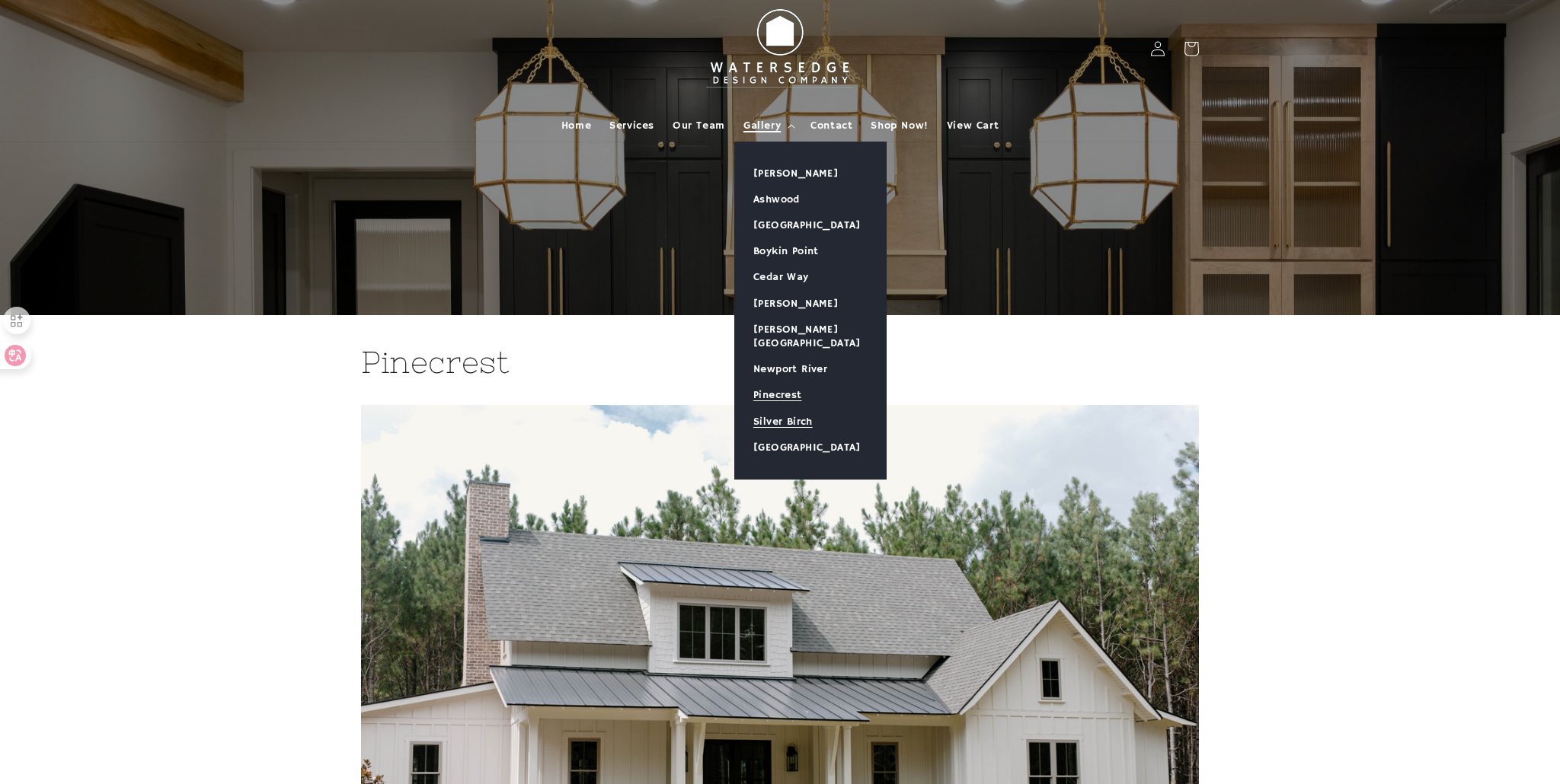
click at [785, 409] on link "Silver Birch" at bounding box center [810, 421] width 151 height 26
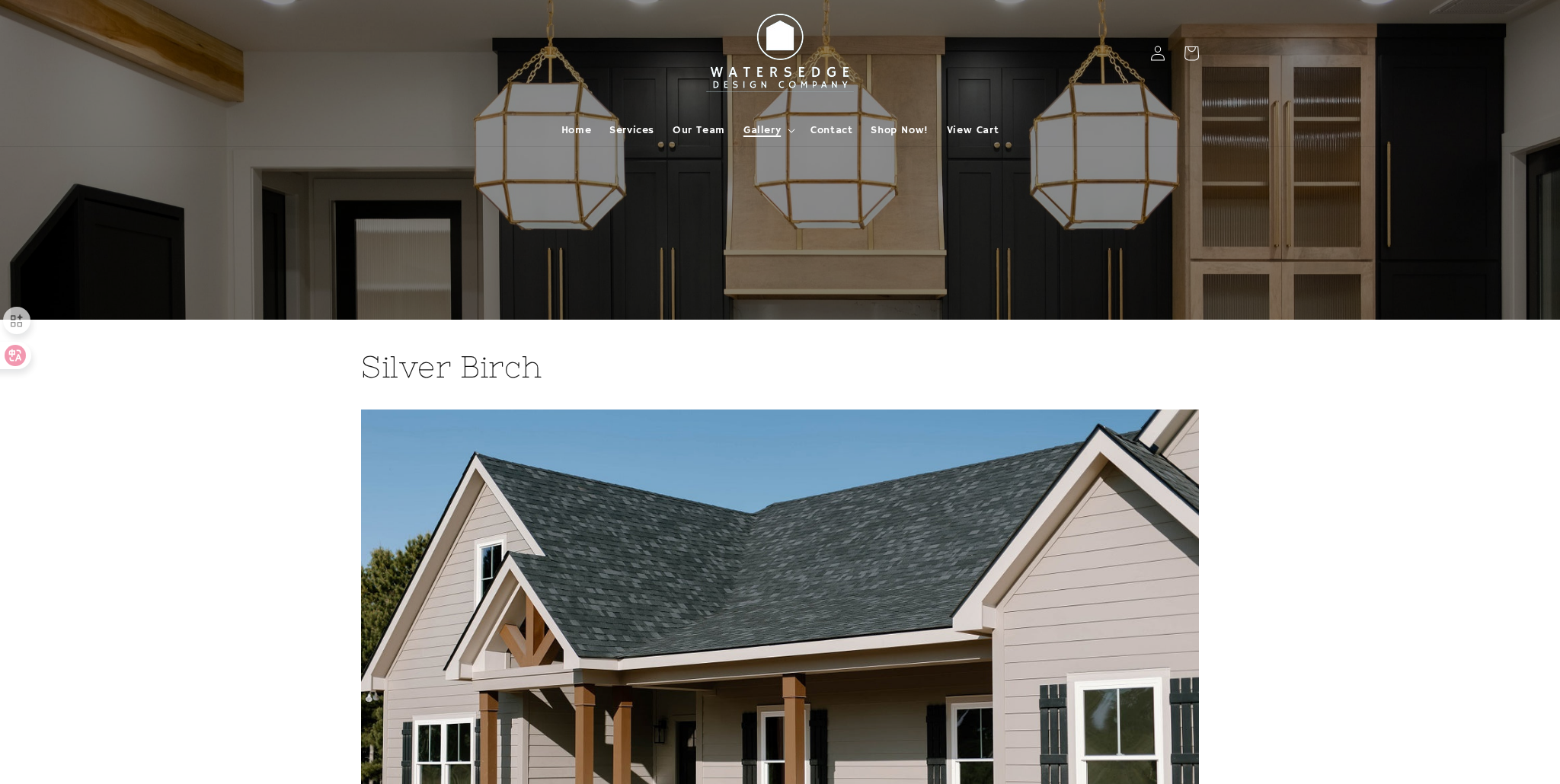
click at [771, 131] on span "Gallery" at bounding box center [762, 130] width 38 height 13
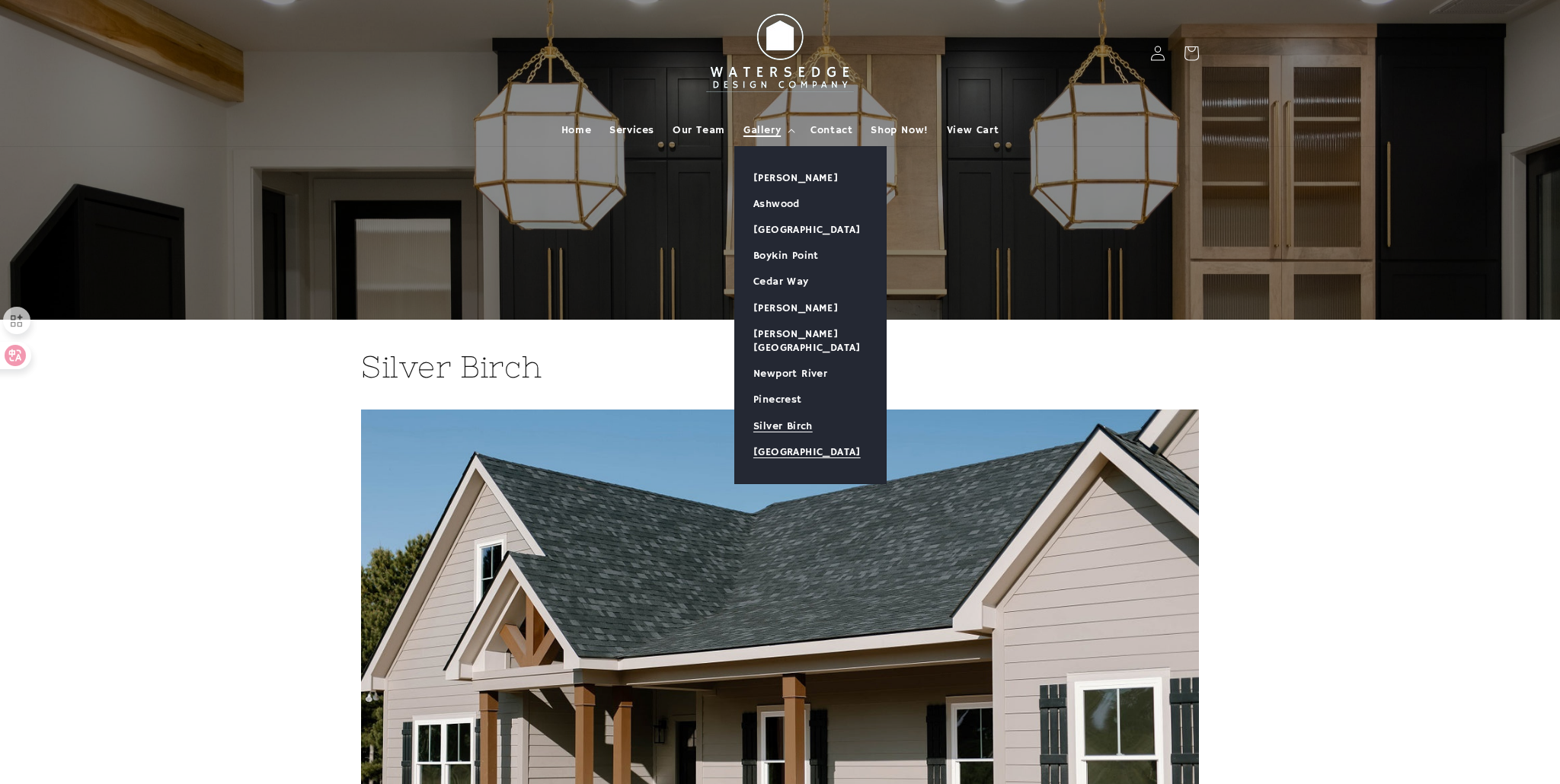
click at [800, 440] on link "[GEOGRAPHIC_DATA]" at bounding box center [810, 452] width 151 height 26
